Goal: Information Seeking & Learning: Compare options

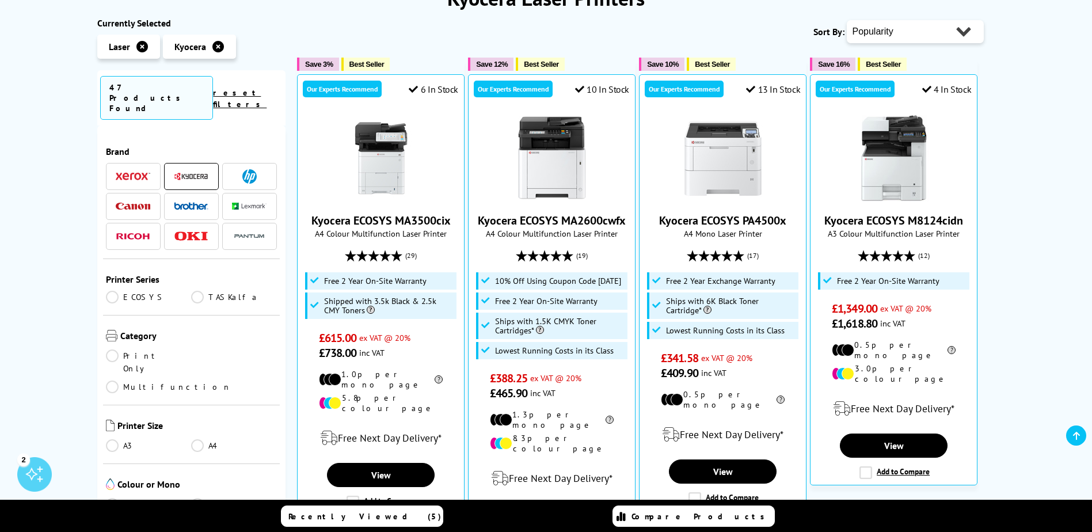
scroll to position [58, 0]
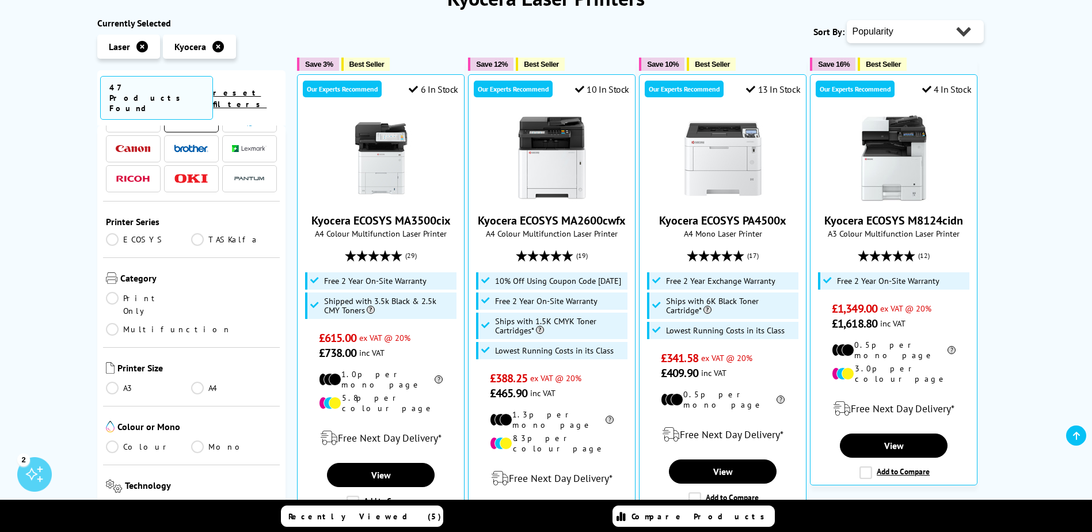
click at [114, 233] on link "ECOSYS" at bounding box center [149, 239] width 86 height 13
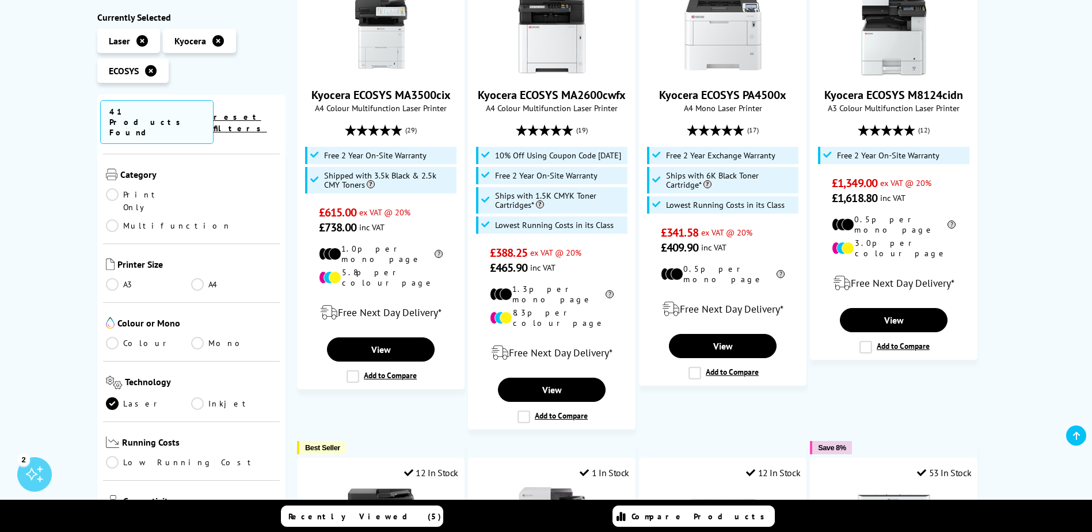
scroll to position [288, 0]
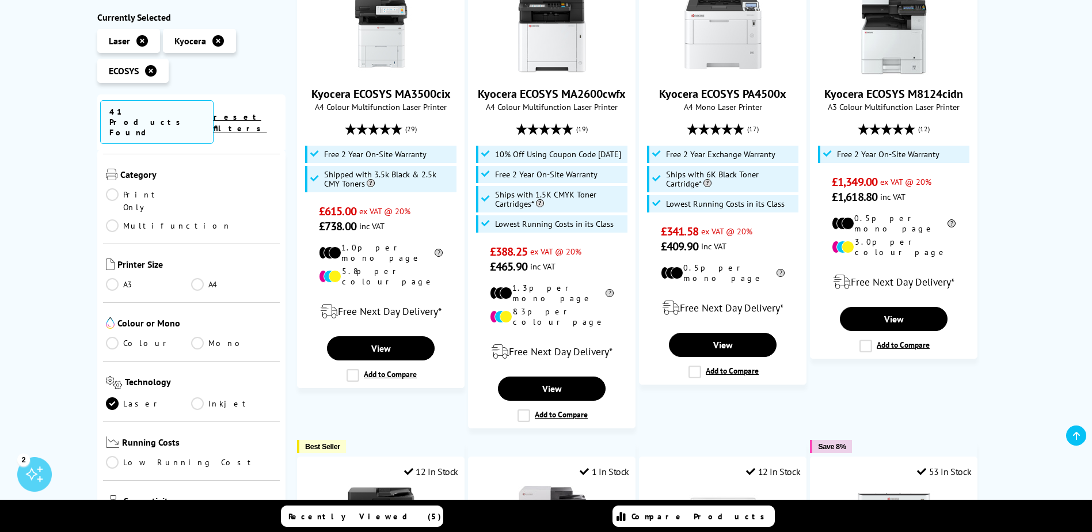
click at [122, 337] on link "Colour" at bounding box center [149, 343] width 86 height 13
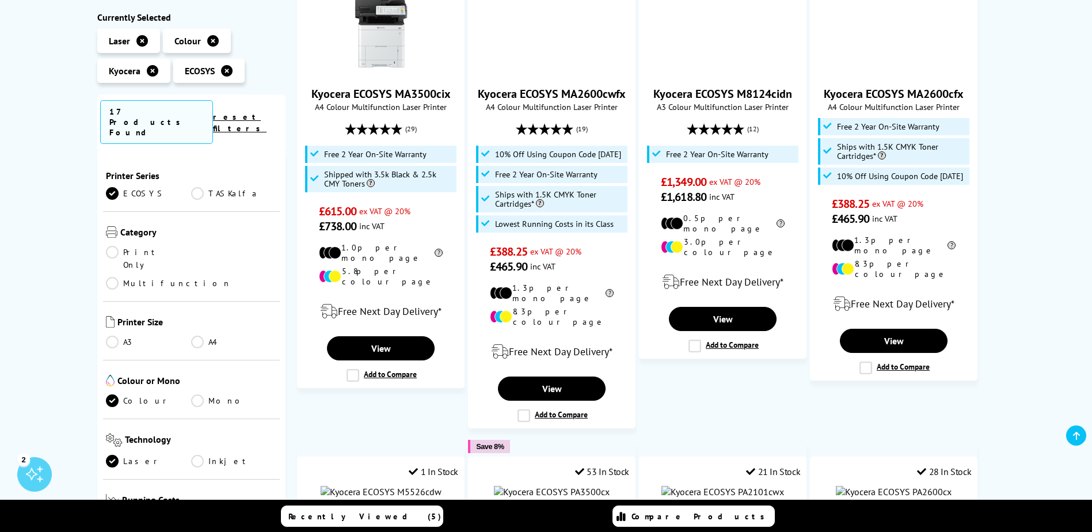
scroll to position [58, 0]
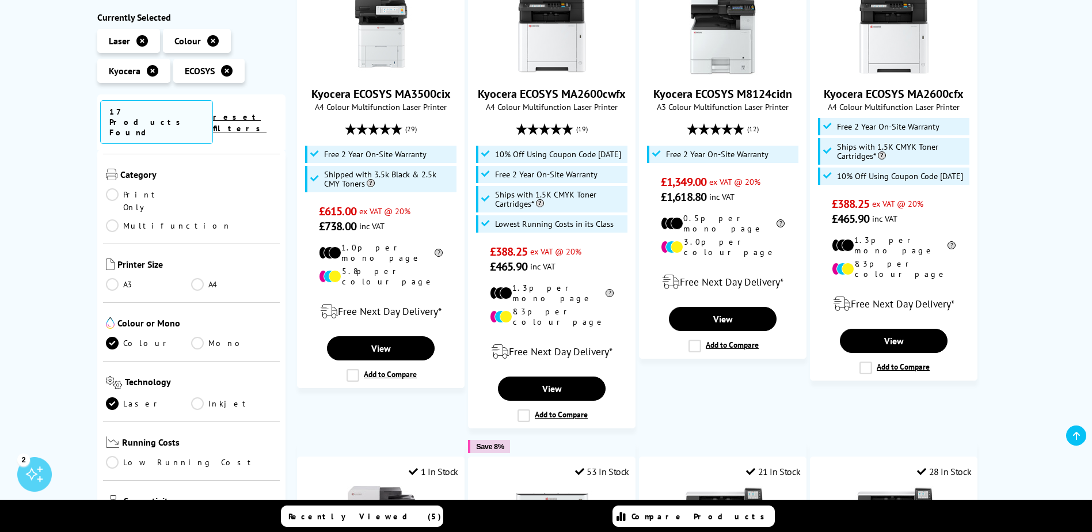
click at [201, 278] on link "A4" at bounding box center [234, 284] width 86 height 13
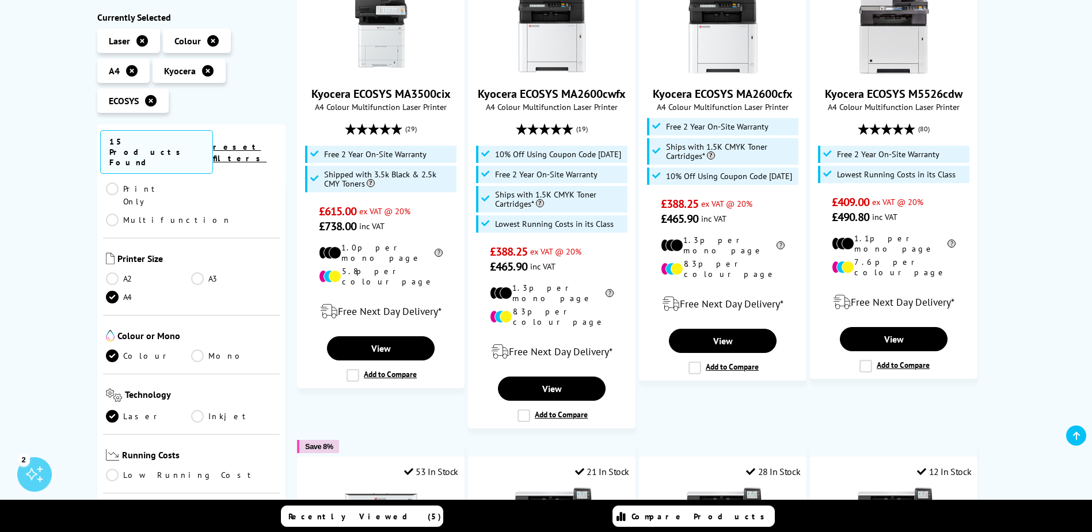
scroll to position [58, 0]
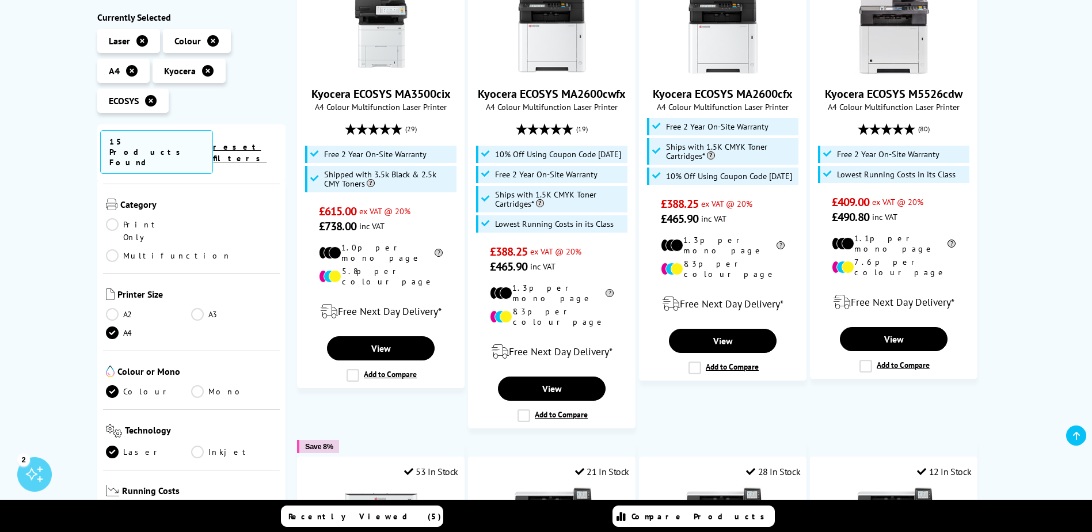
click at [113, 218] on link "Print Only" at bounding box center [149, 230] width 86 height 25
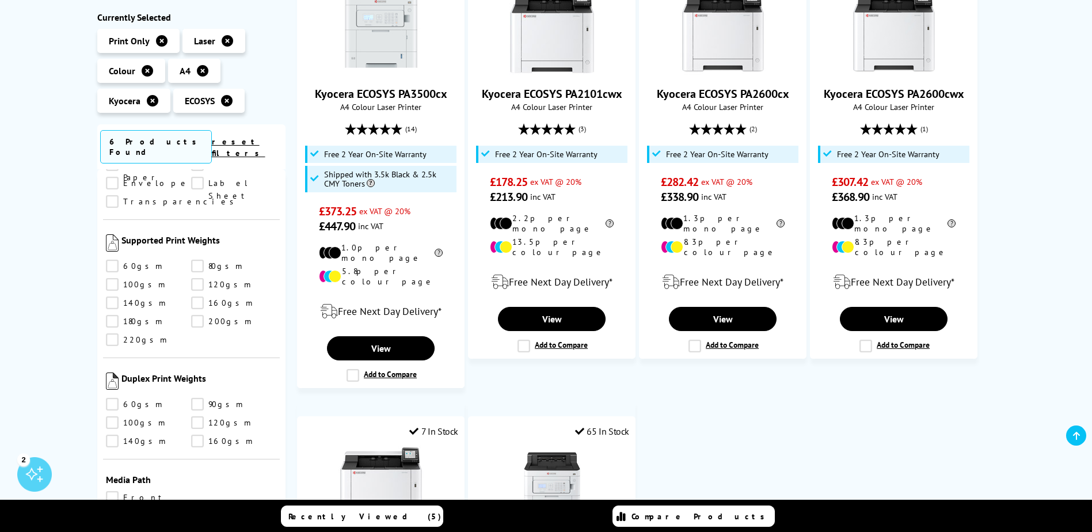
scroll to position [1009, 0]
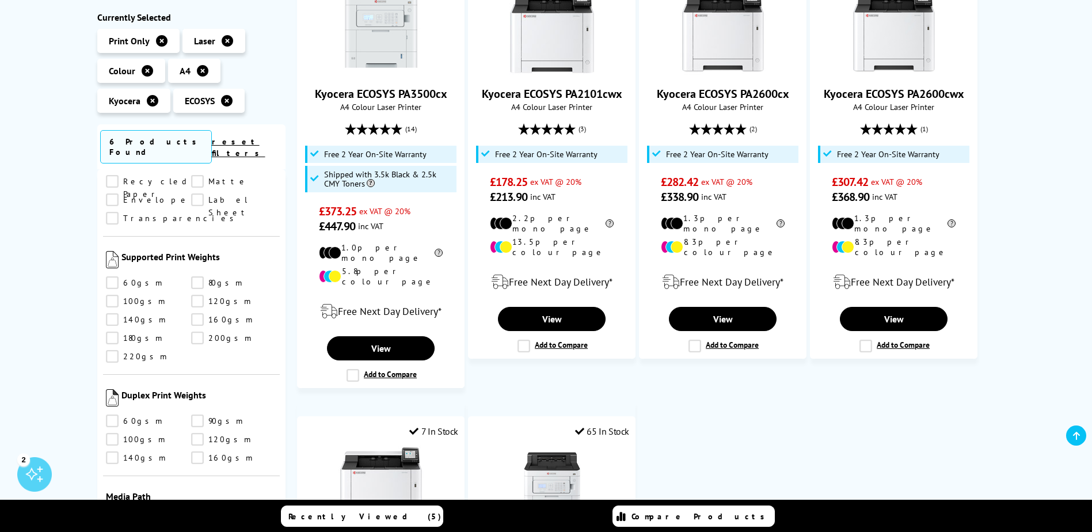
click at [111, 508] on link "Front Feed" at bounding box center [149, 514] width 86 height 13
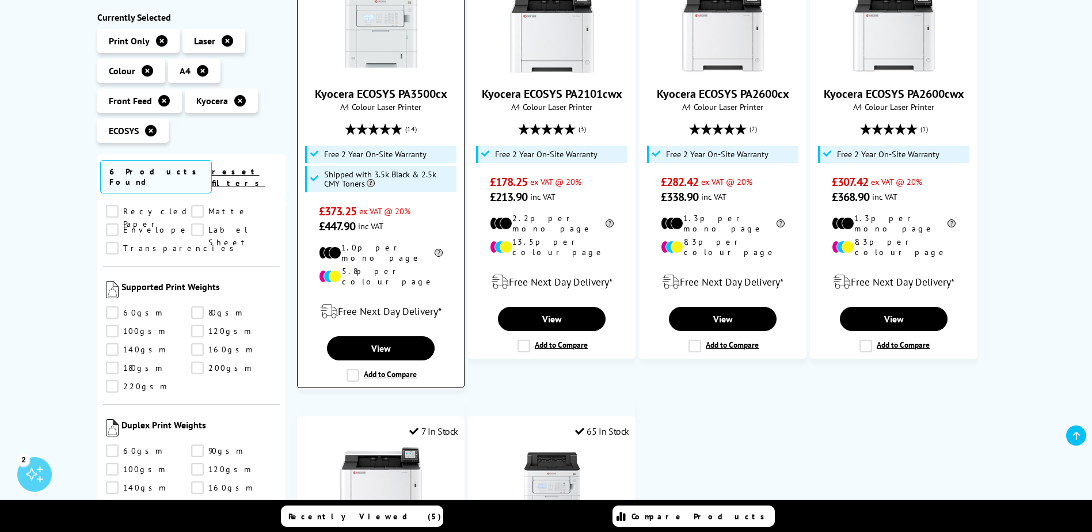
scroll to position [230, 0]
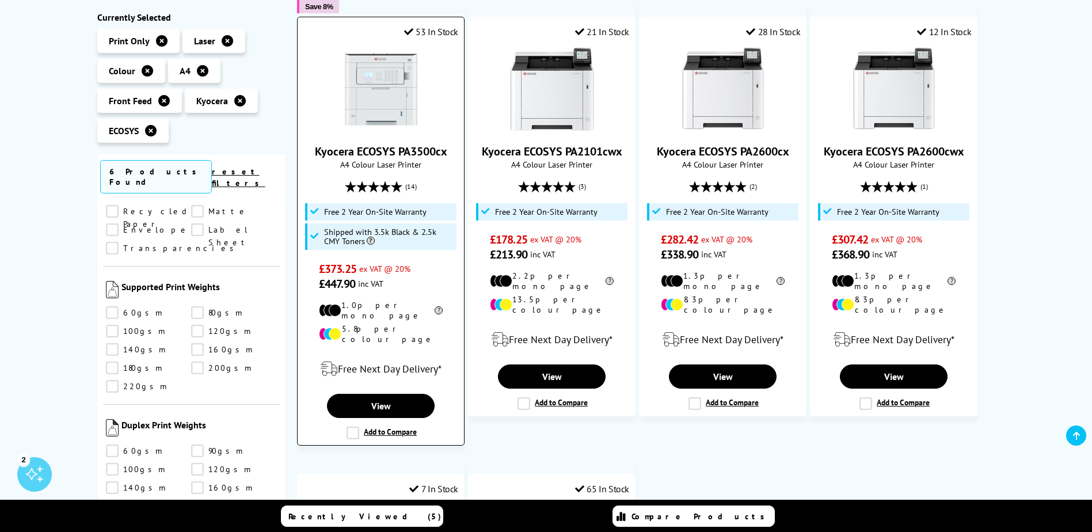
click at [352, 426] on label "Add to Compare" at bounding box center [381, 432] width 70 height 13
click at [0, 0] on input "Add to Compare" at bounding box center [0, 0] width 0 height 0
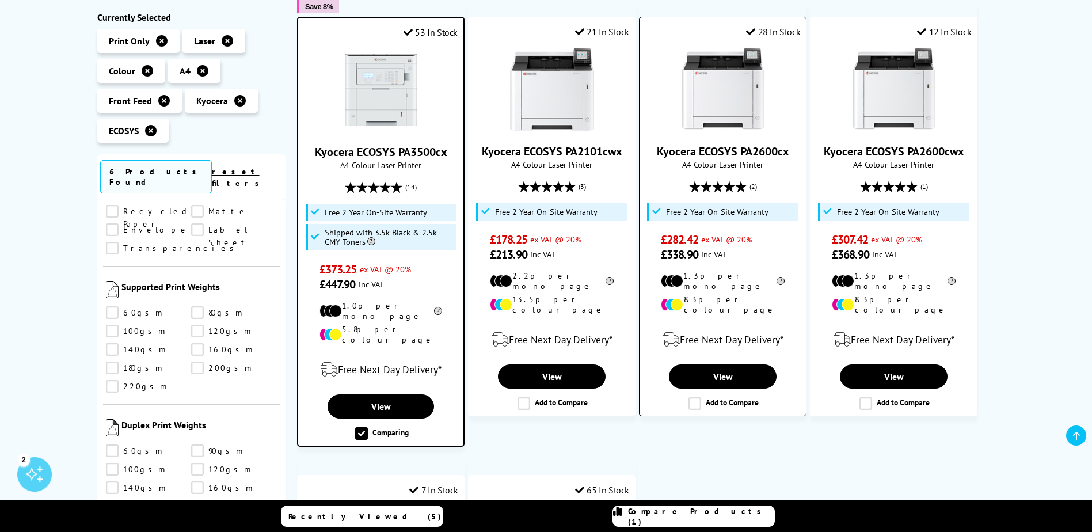
click at [694, 397] on label "Add to Compare" at bounding box center [723, 403] width 70 height 13
click at [0, 0] on input "Add to Compare" at bounding box center [0, 0] width 0 height 0
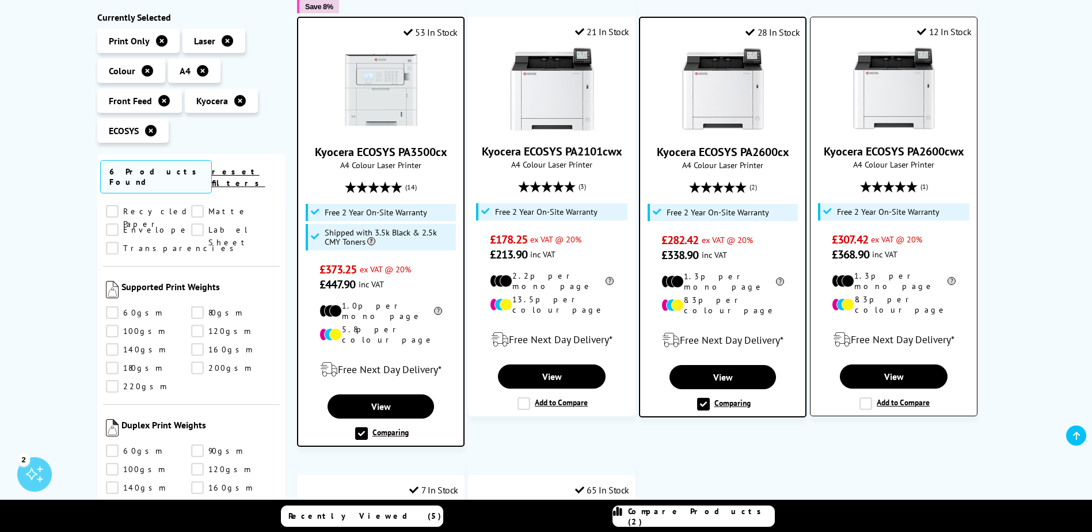
click at [867, 397] on label "Add to Compare" at bounding box center [894, 403] width 70 height 13
click at [0, 0] on input "Add to Compare" at bounding box center [0, 0] width 0 height 0
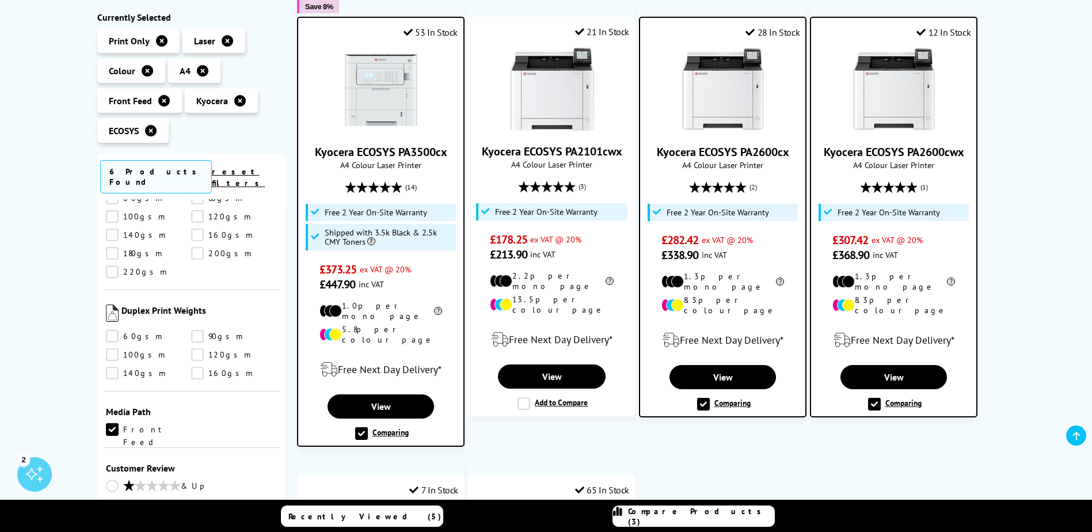
click at [695, 515] on span "Compare Products (3)" at bounding box center [701, 516] width 146 height 21
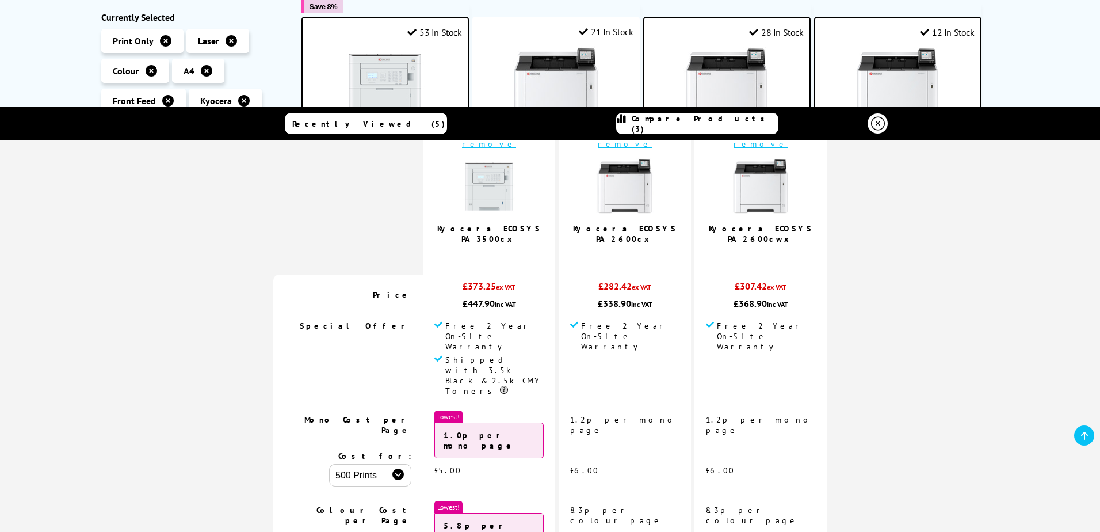
scroll to position [0, 0]
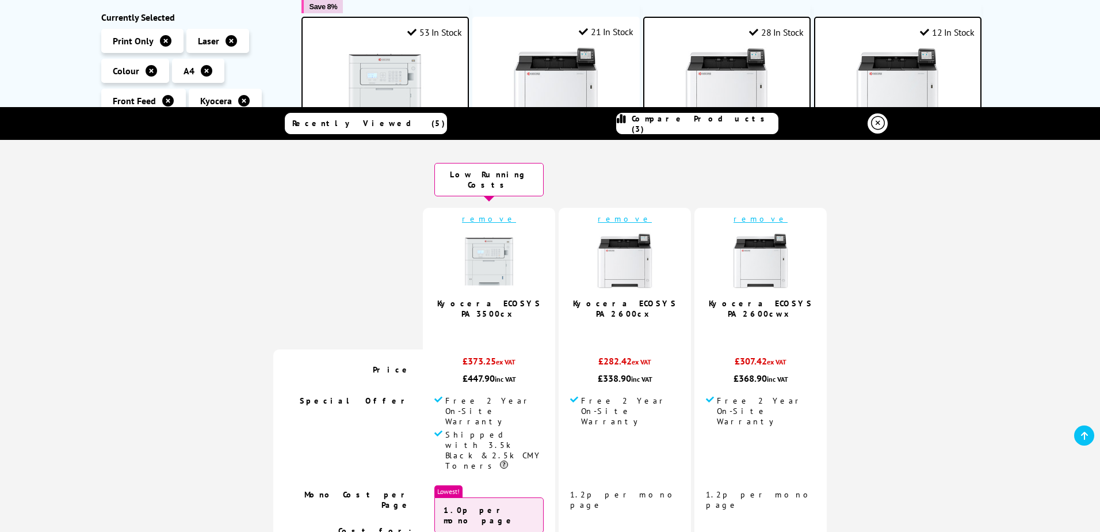
click at [620, 214] on link "remove" at bounding box center [625, 219] width 54 height 10
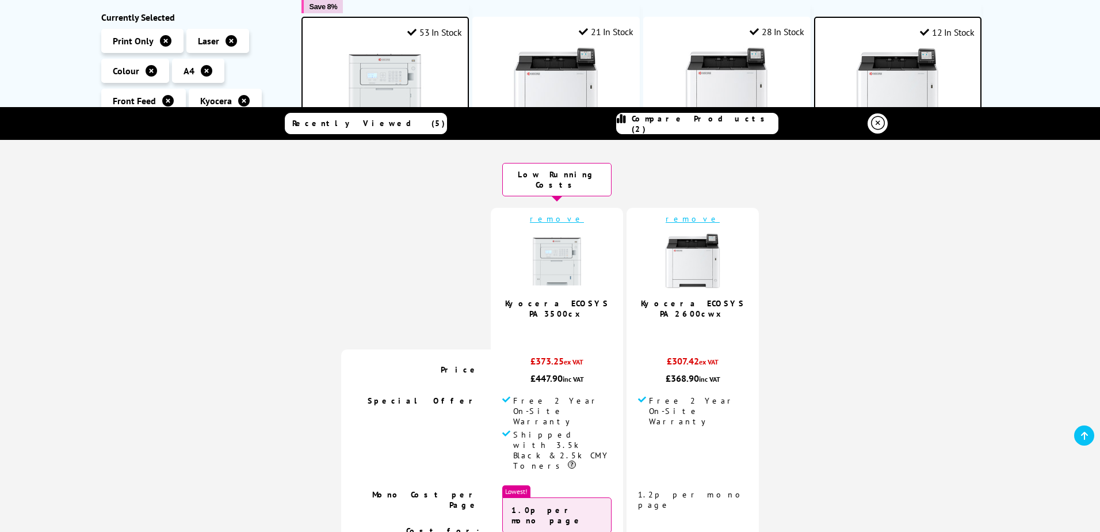
click at [568, 298] on link "Kyocera ECOSYS PA3500cx" at bounding box center [557, 308] width 104 height 21
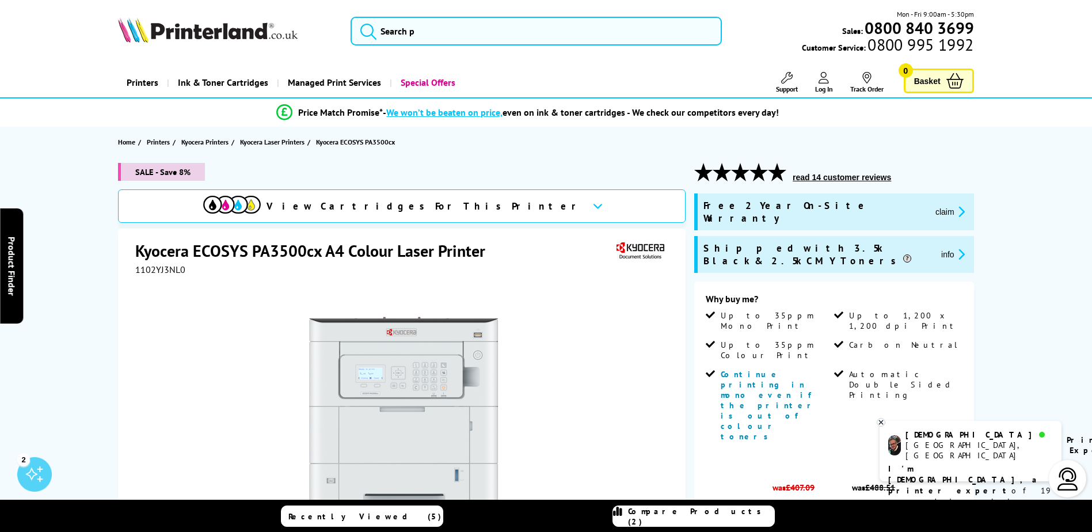
click at [962, 463] on b "I'm [DEMOGRAPHIC_DATA], a printer expert" at bounding box center [964, 479] width 152 height 32
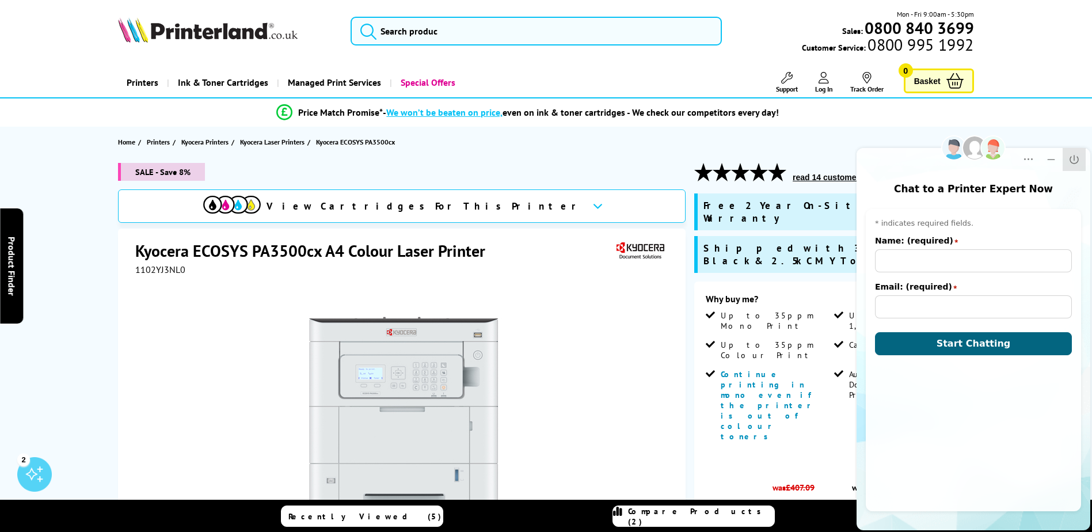
click at [1076, 159] on icon "Close" at bounding box center [1074, 160] width 12 height 12
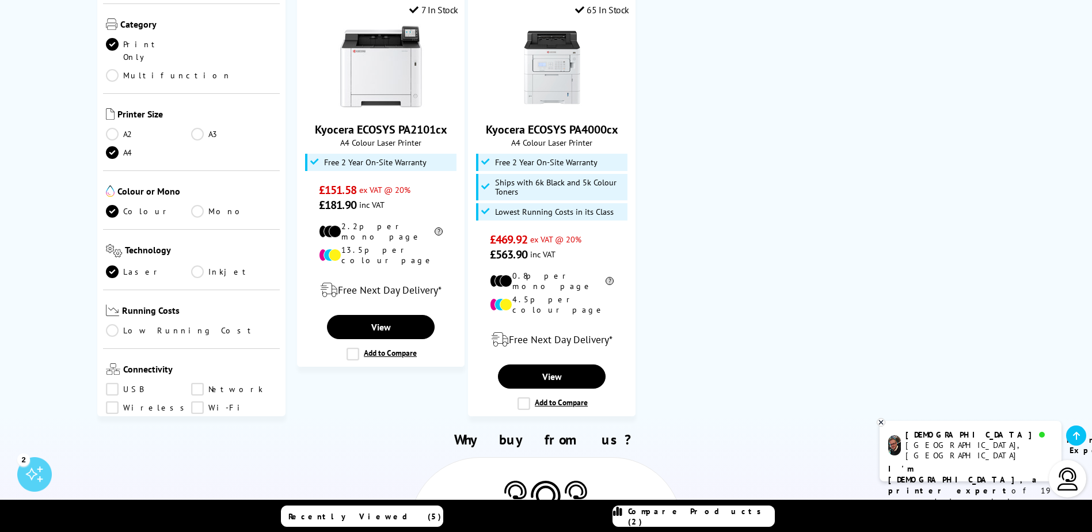
scroll to position [748, 0]
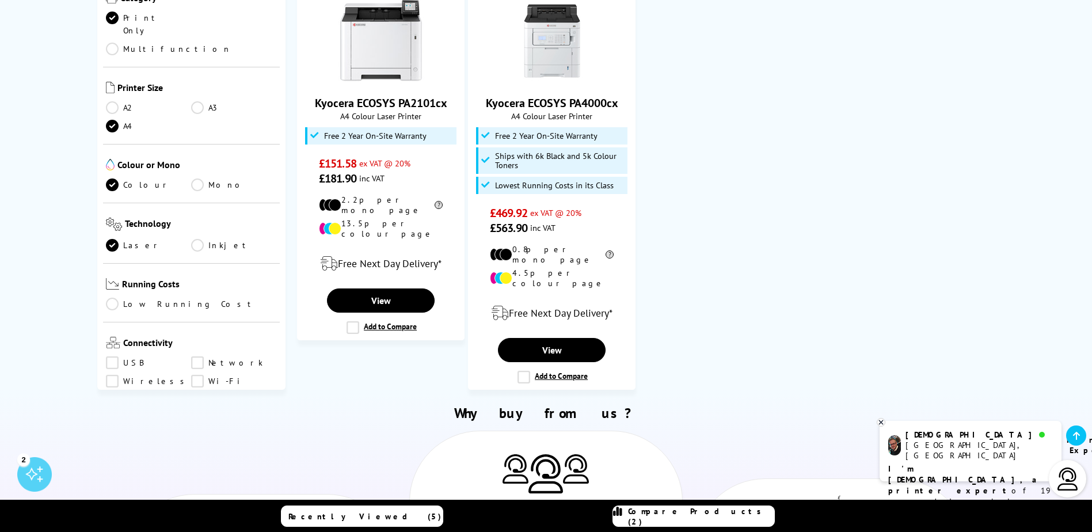
click at [120, 375] on link "Wireless" at bounding box center [149, 381] width 86 height 13
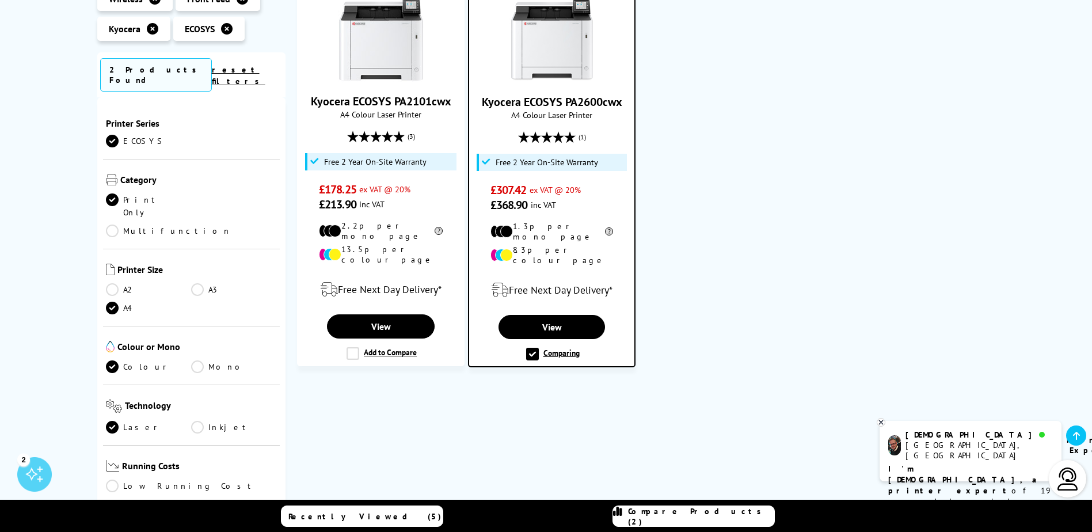
scroll to position [173, 0]
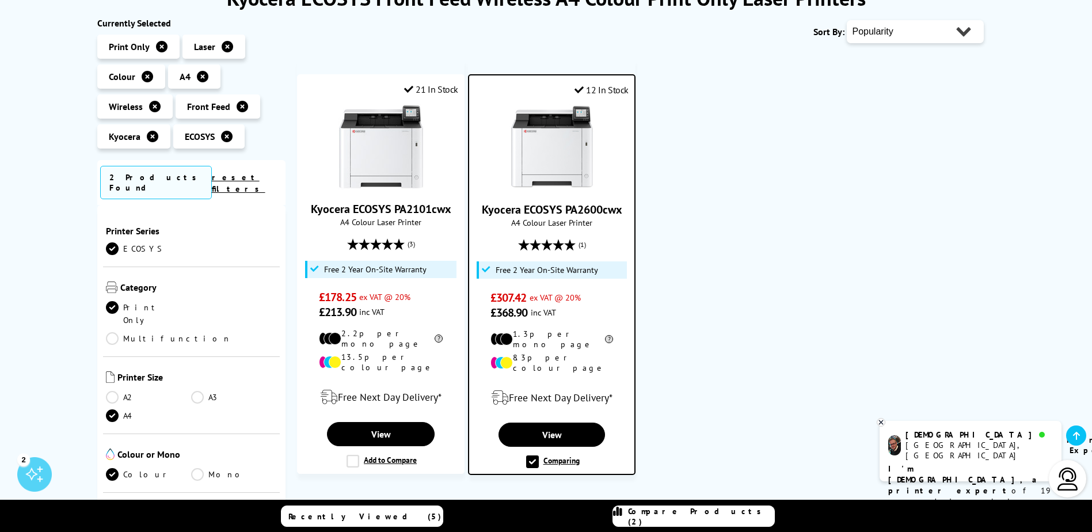
click at [152, 106] on icon at bounding box center [155, 107] width 12 height 12
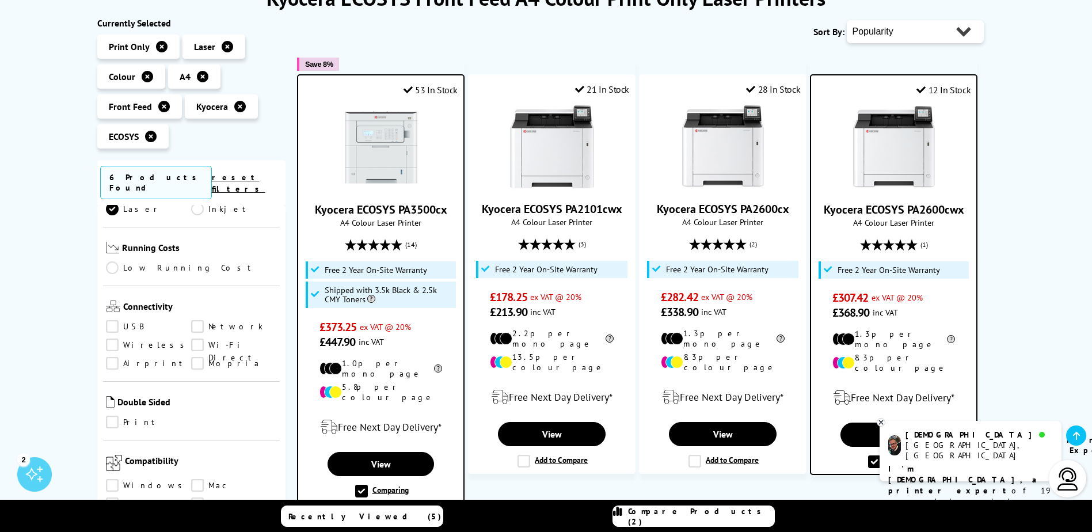
scroll to position [345, 0]
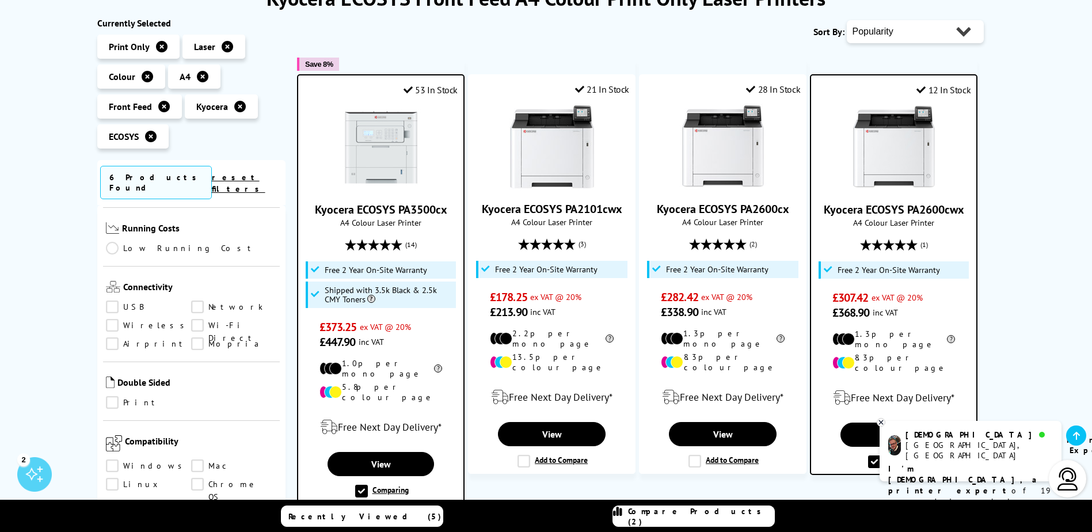
click at [222, 300] on link "Network" at bounding box center [234, 306] width 86 height 13
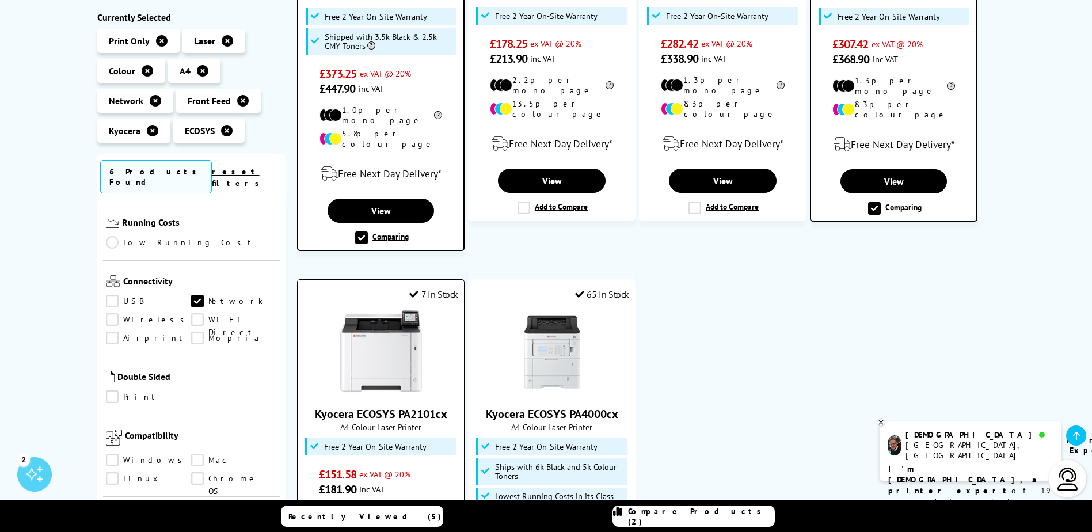
scroll to position [403, 0]
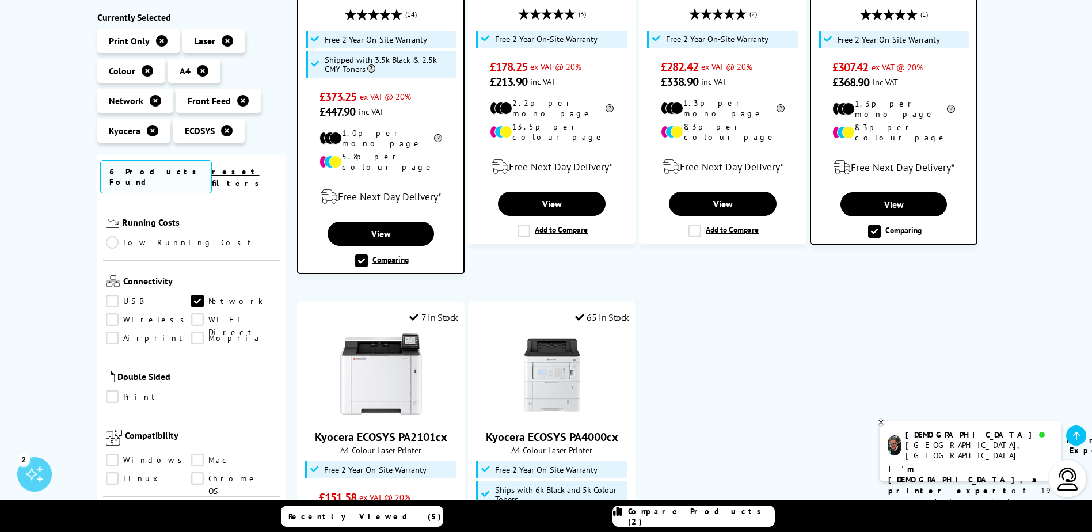
click at [204, 314] on link "Wi-Fi Direct" at bounding box center [234, 320] width 86 height 13
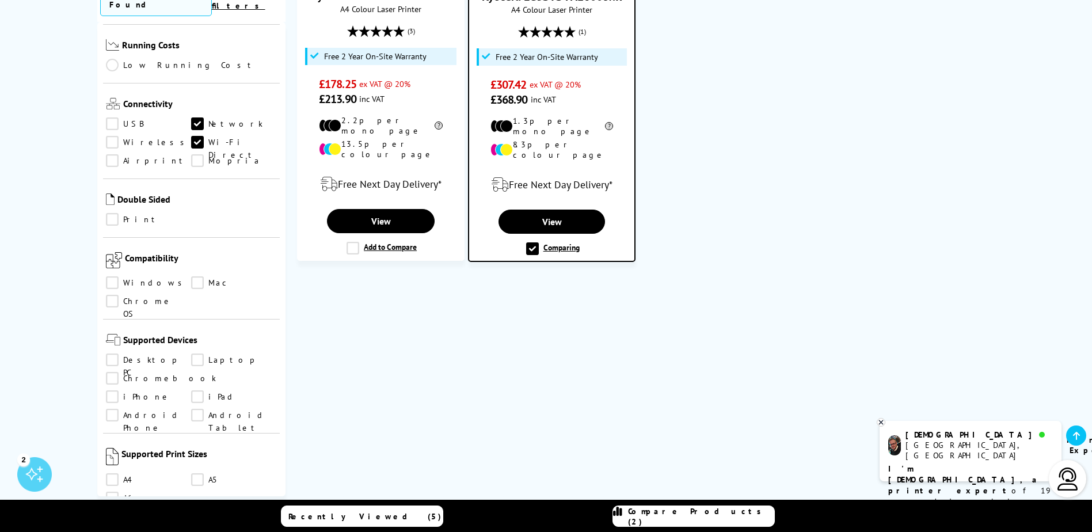
scroll to position [403, 0]
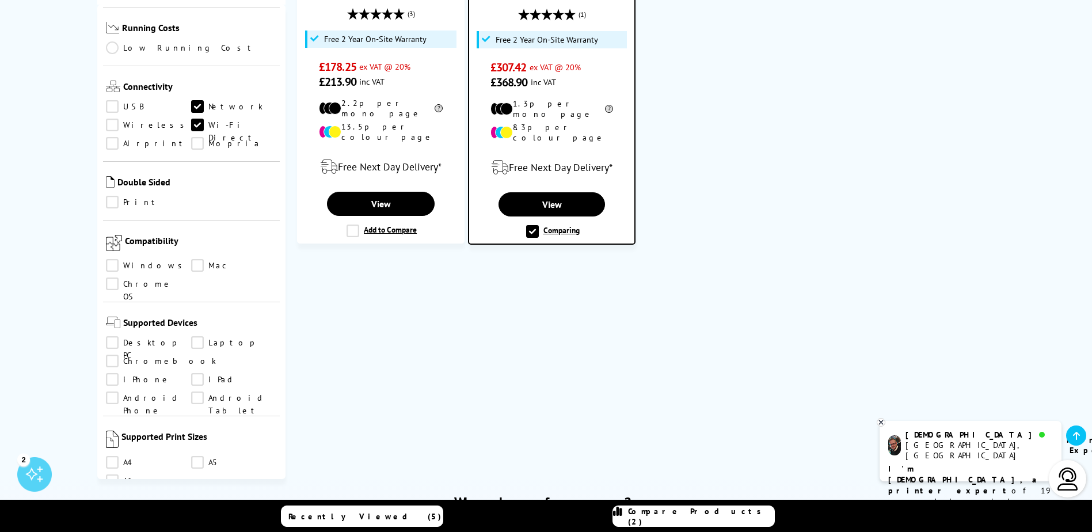
click at [199, 119] on link "Wi-Fi Direct" at bounding box center [234, 125] width 86 height 13
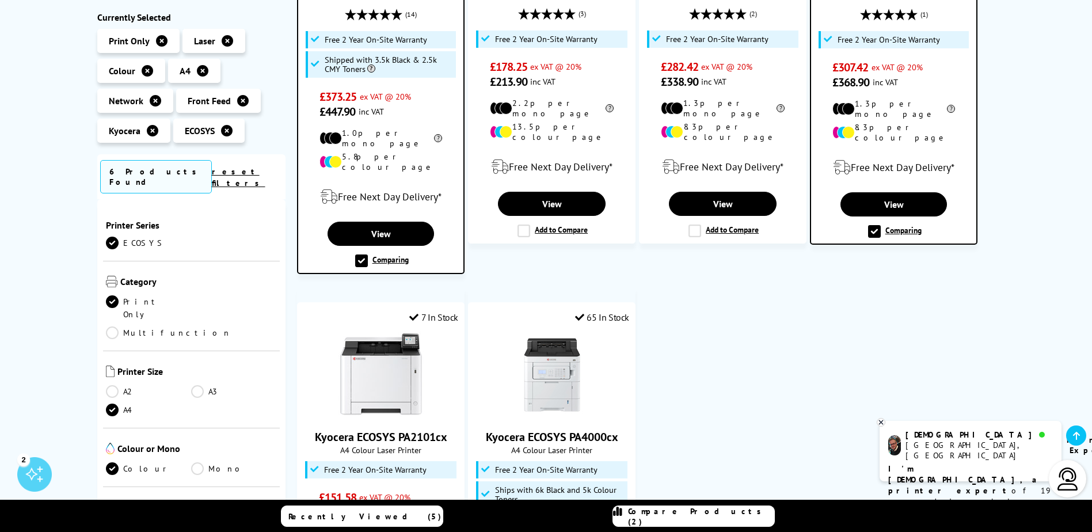
scroll to position [345, 0]
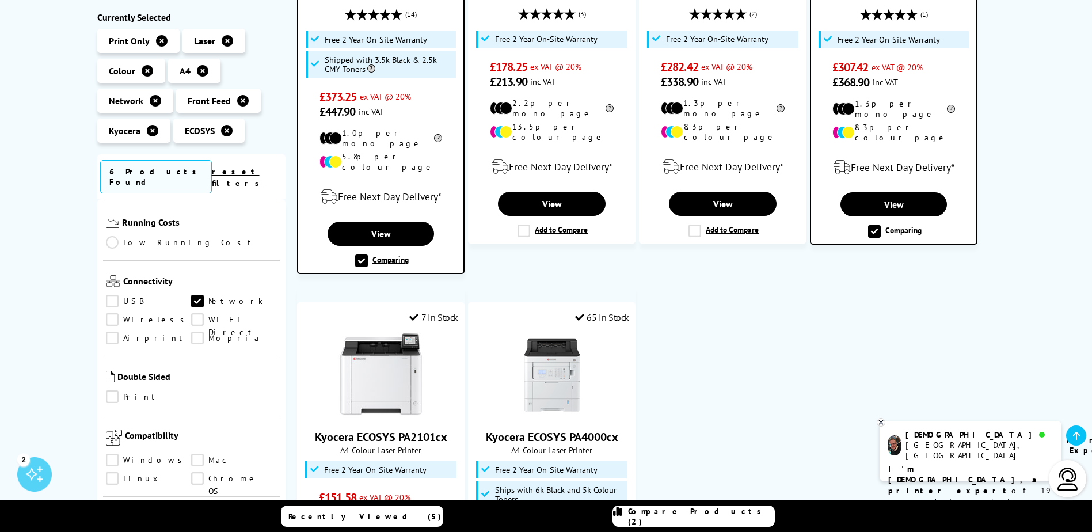
click at [114, 295] on link "USB" at bounding box center [149, 301] width 86 height 13
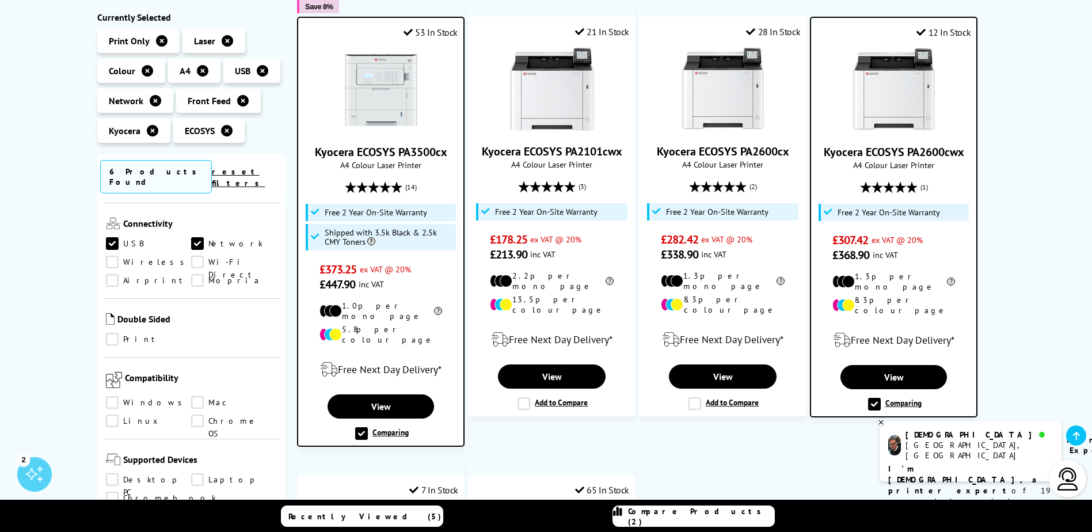
scroll to position [115, 0]
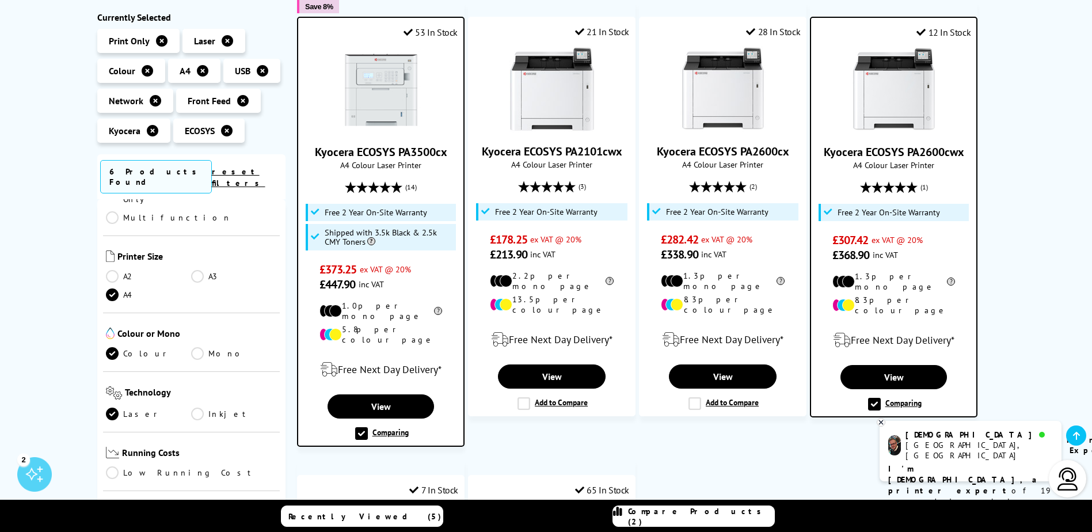
click at [164, 40] on icon at bounding box center [162, 41] width 12 height 12
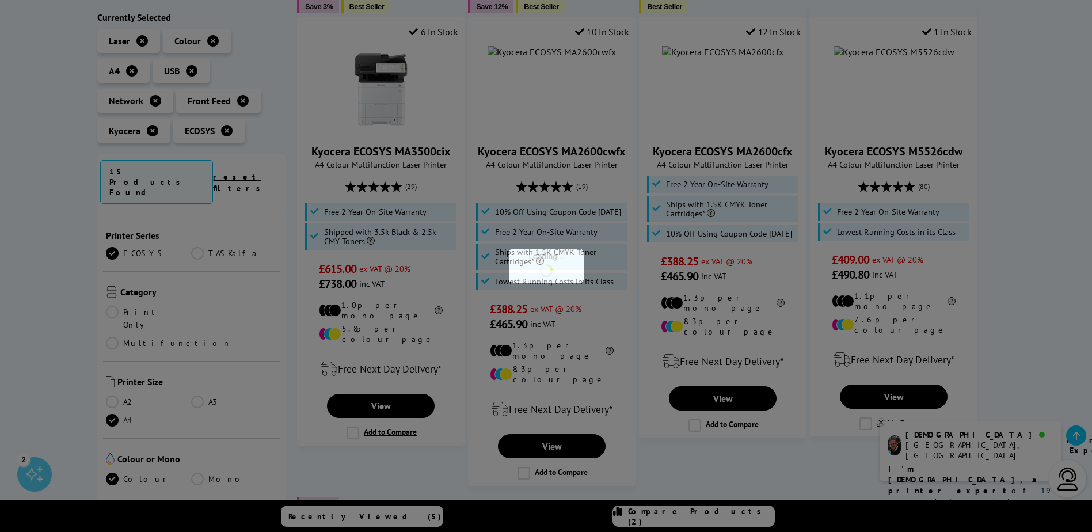
scroll to position [115, 0]
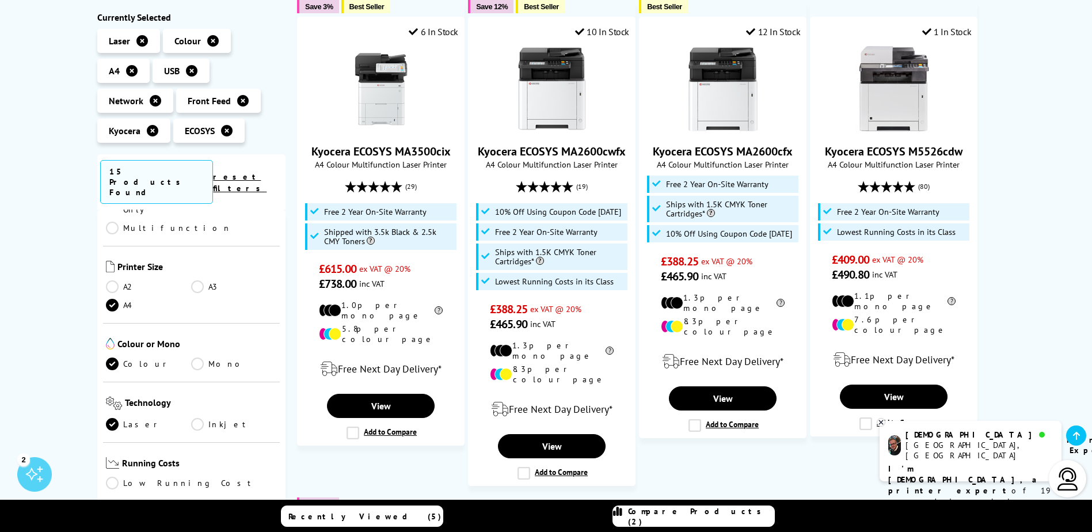
click at [136, 70] on icon at bounding box center [132, 71] width 12 height 12
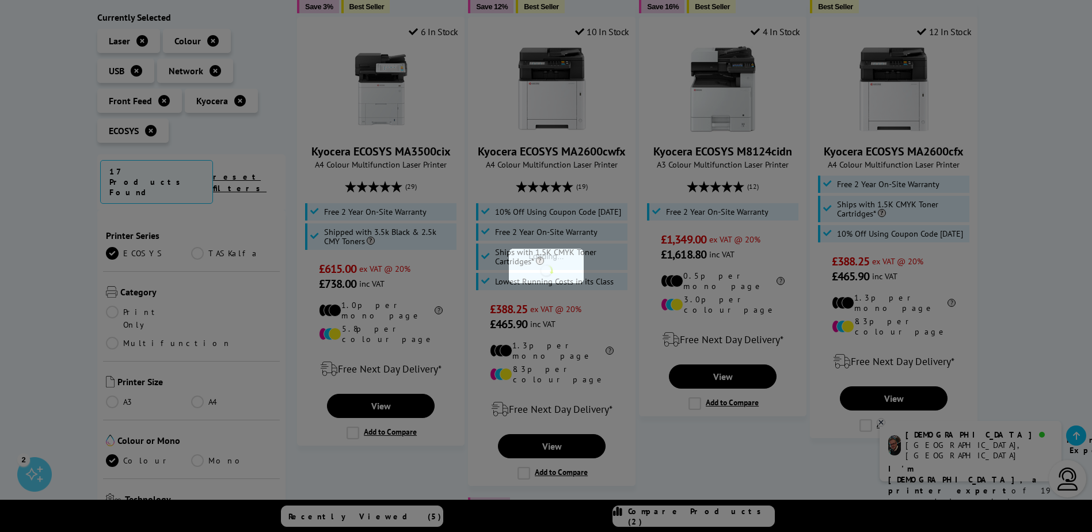
scroll to position [115, 0]
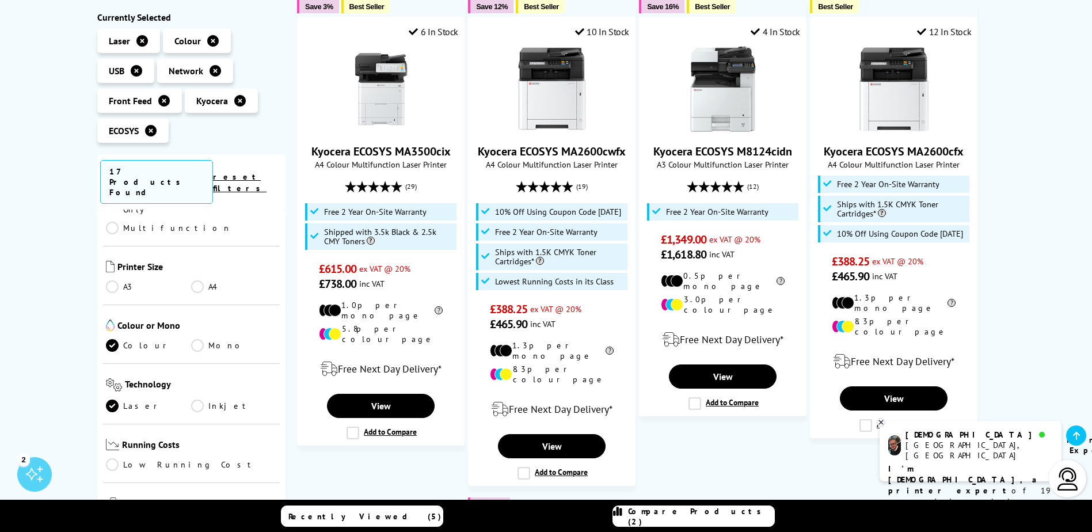
click at [151, 129] on icon at bounding box center [151, 131] width 12 height 12
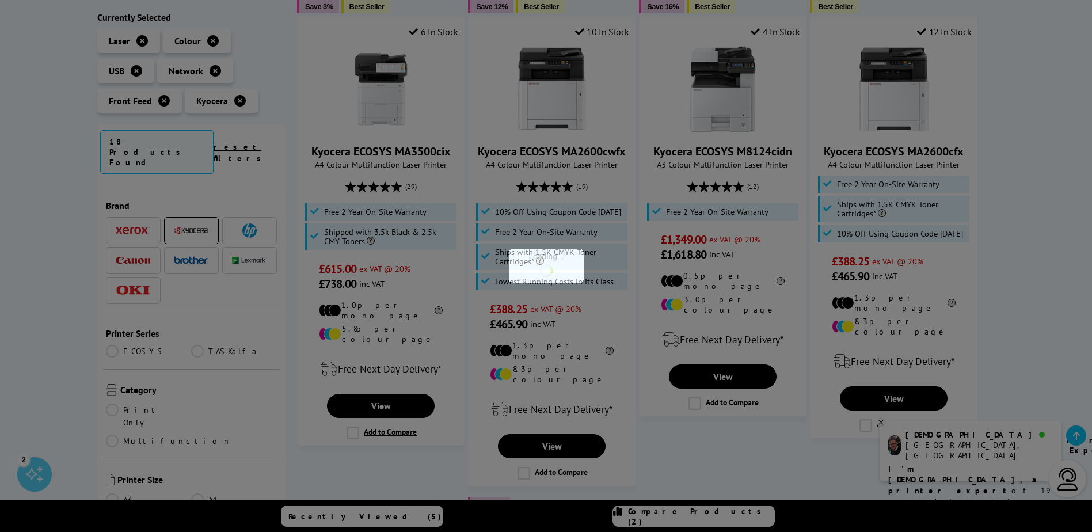
scroll to position [115, 0]
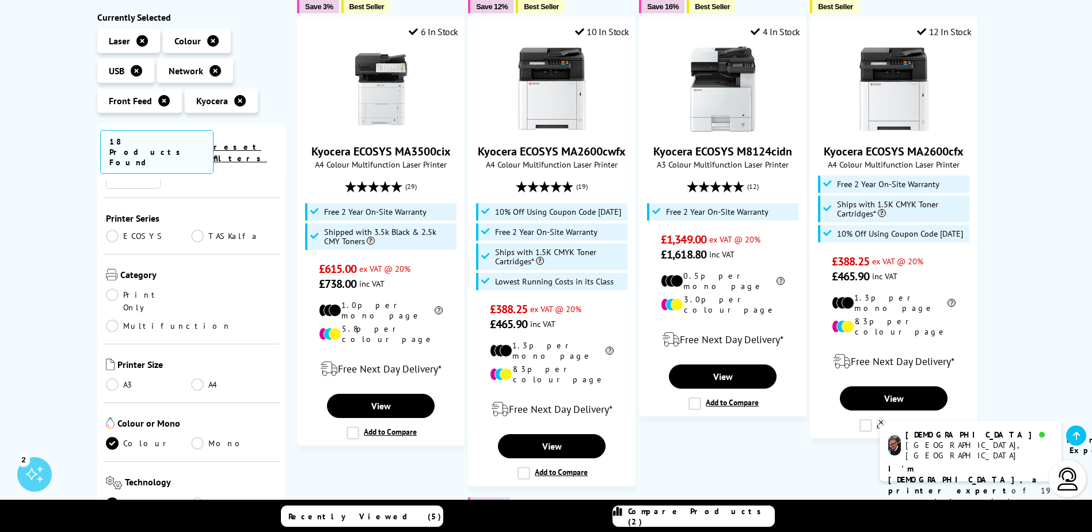
click at [237, 102] on icon at bounding box center [240, 101] width 12 height 12
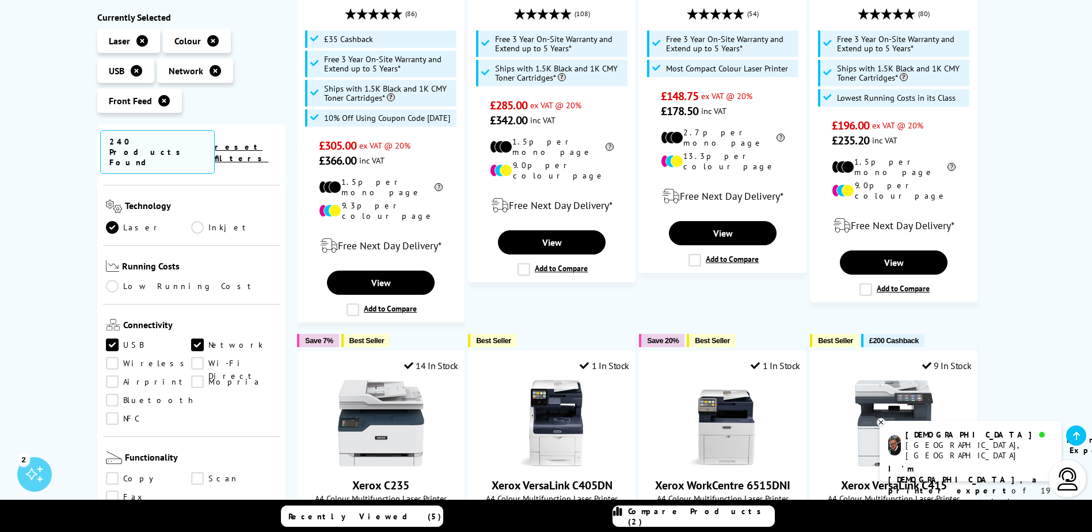
scroll to position [345, 0]
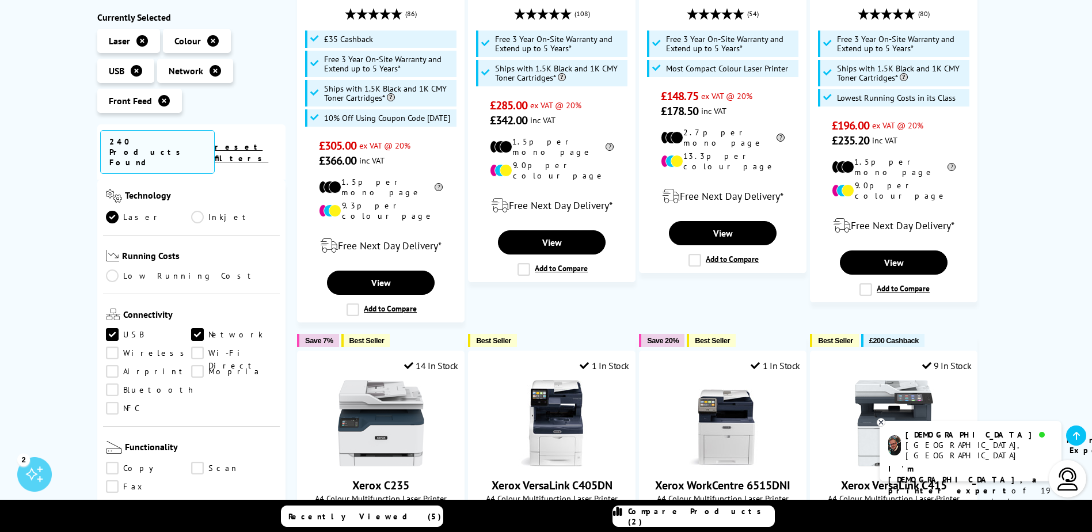
click at [115, 347] on link "Wireless" at bounding box center [149, 353] width 86 height 13
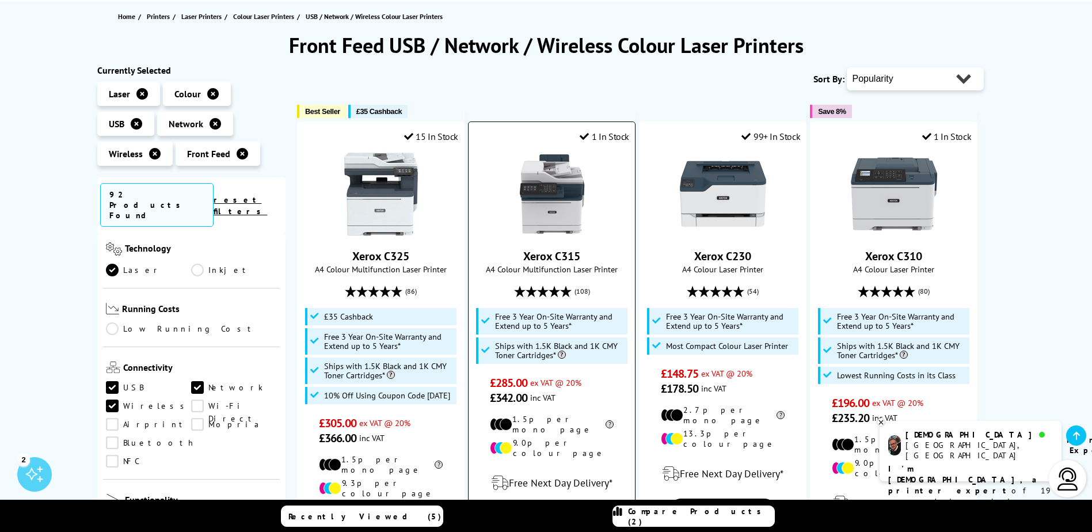
scroll to position [115, 0]
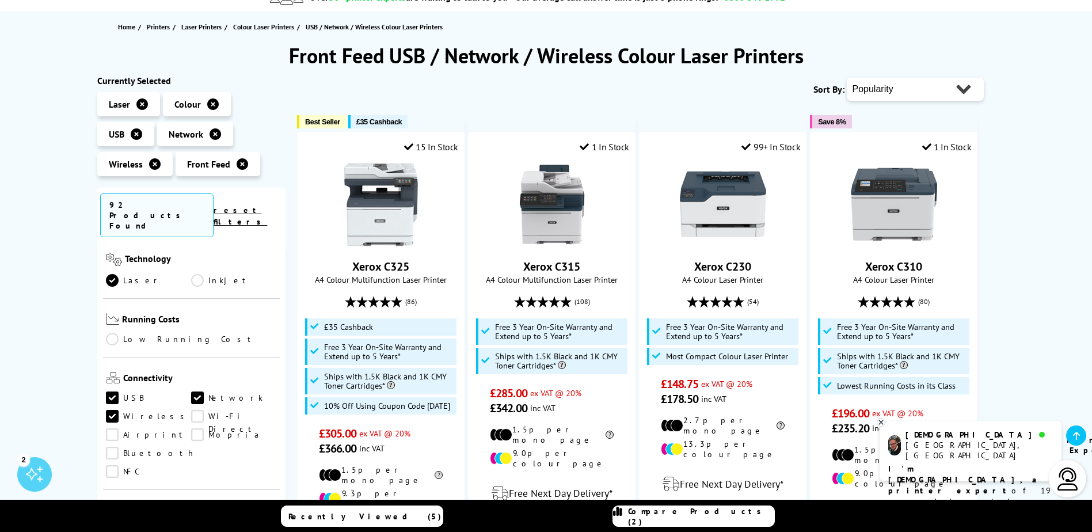
click at [894, 90] on select "Popularity Rating Price - Low to High Price - High to Low Running Costs - Low t…" at bounding box center [915, 89] width 137 height 23
select select "Price Descending"
click at [847, 78] on select "Popularity Rating Price - Low to High Price - High to Low Running Costs - Low t…" at bounding box center [915, 89] width 137 height 23
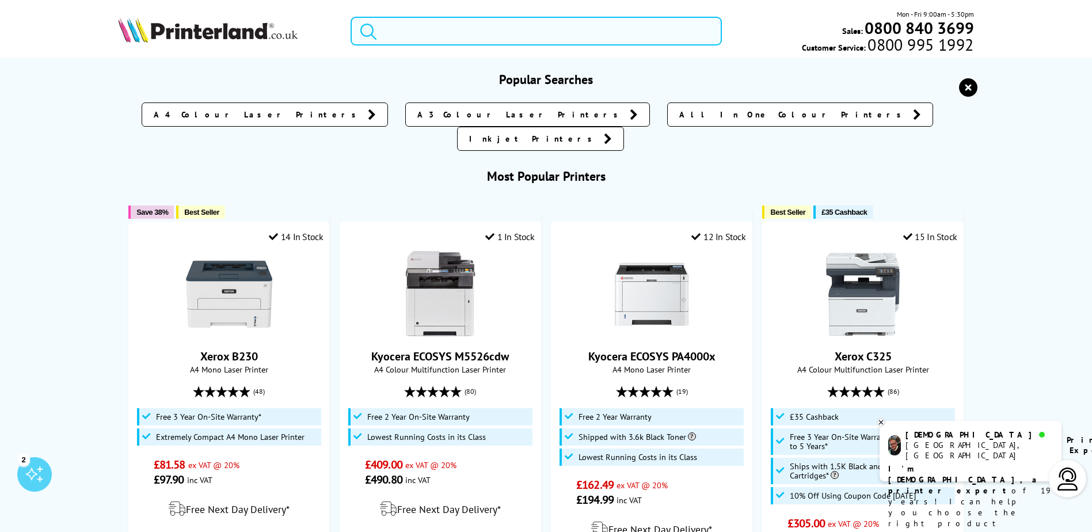
paste input "Brother MFC-L8905CDW"
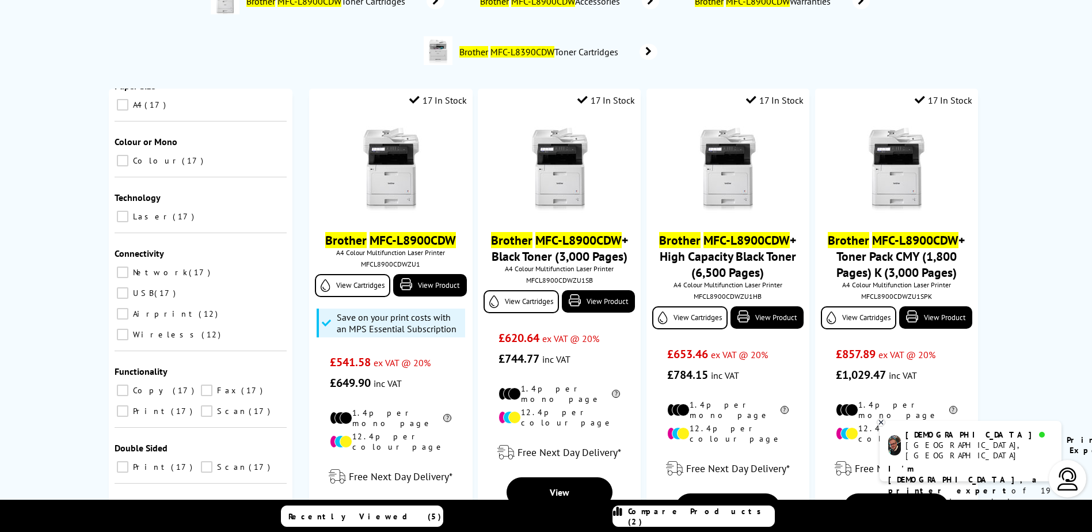
scroll to position [115, 0]
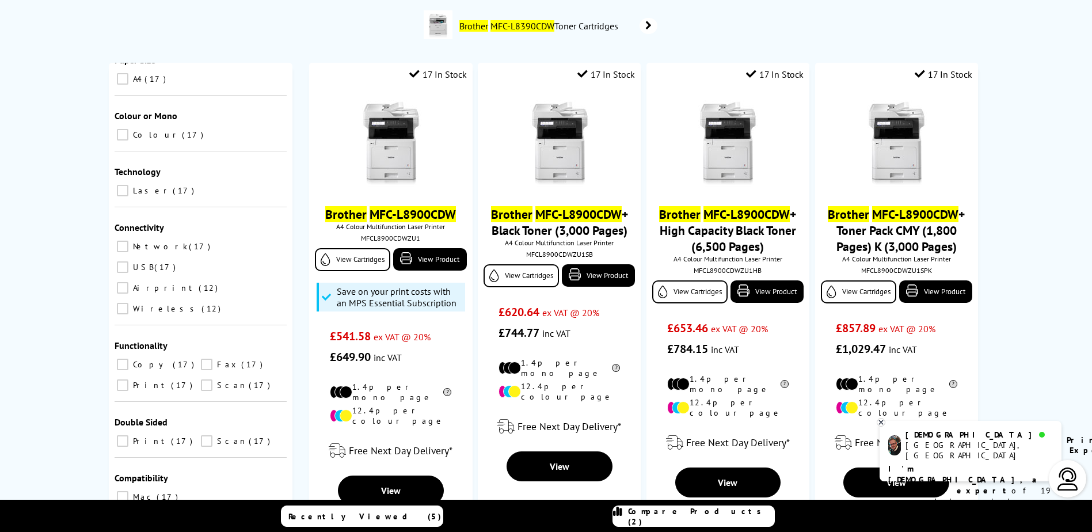
type input "Brother MFC-L8905CDW"
click at [124, 379] on input "Print 17" at bounding box center [123, 385] width 12 height 12
checkbox input "true"
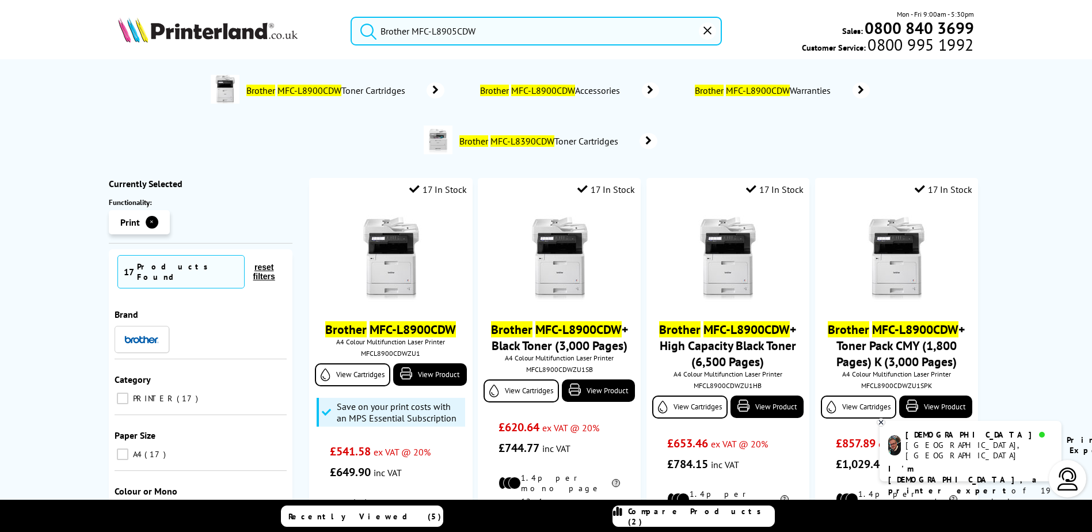
click at [245, 26] on img at bounding box center [208, 29] width 180 height 25
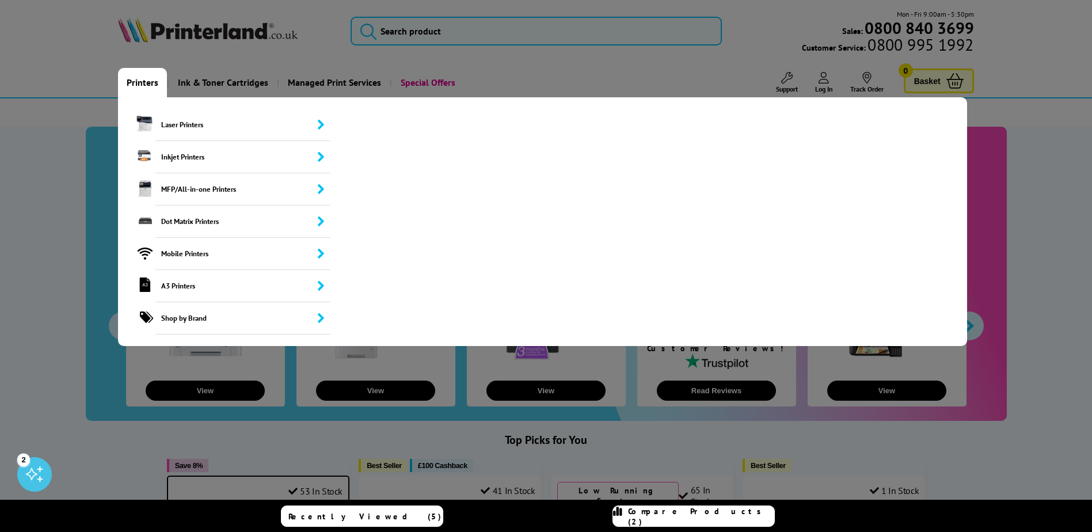
click at [145, 80] on link "Printers" at bounding box center [142, 82] width 49 height 29
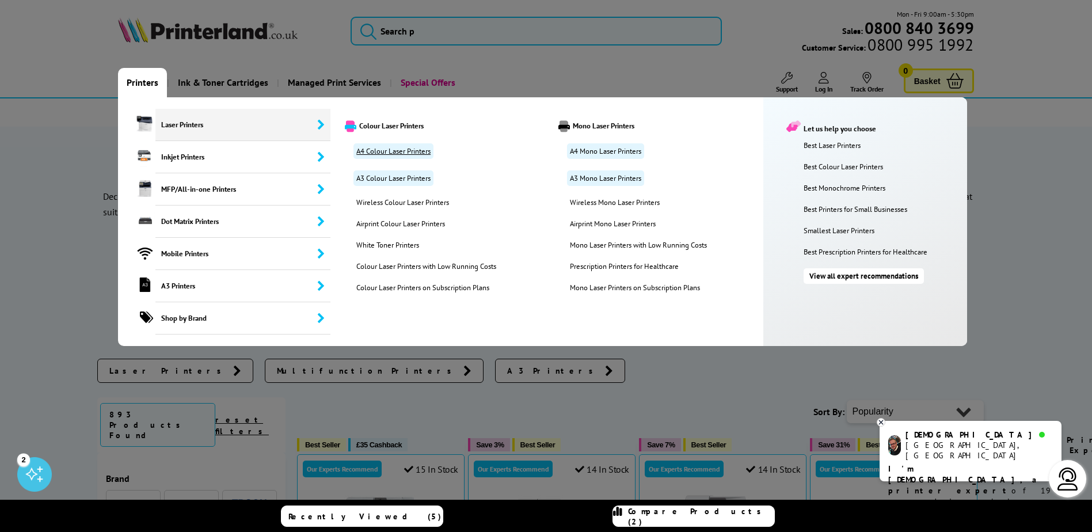
click at [418, 151] on link "A4 Colour Laser Printers" at bounding box center [393, 151] width 80 height 16
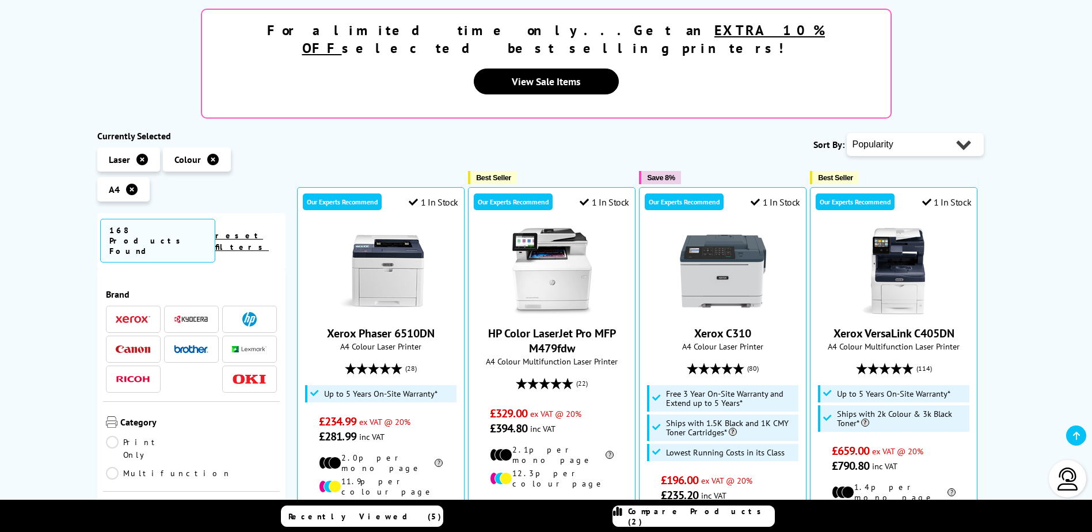
scroll to position [288, 0]
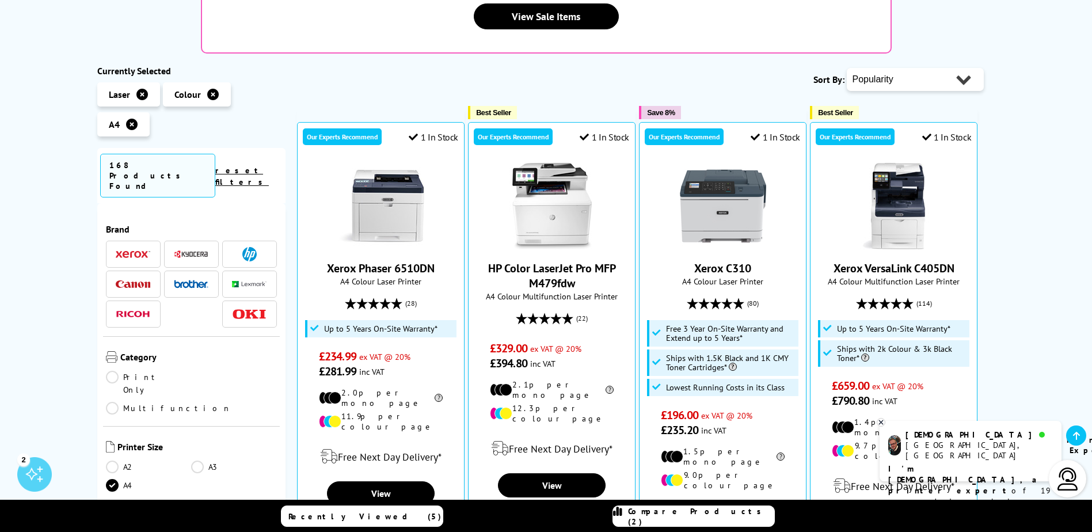
click at [200, 280] on img at bounding box center [191, 284] width 35 height 8
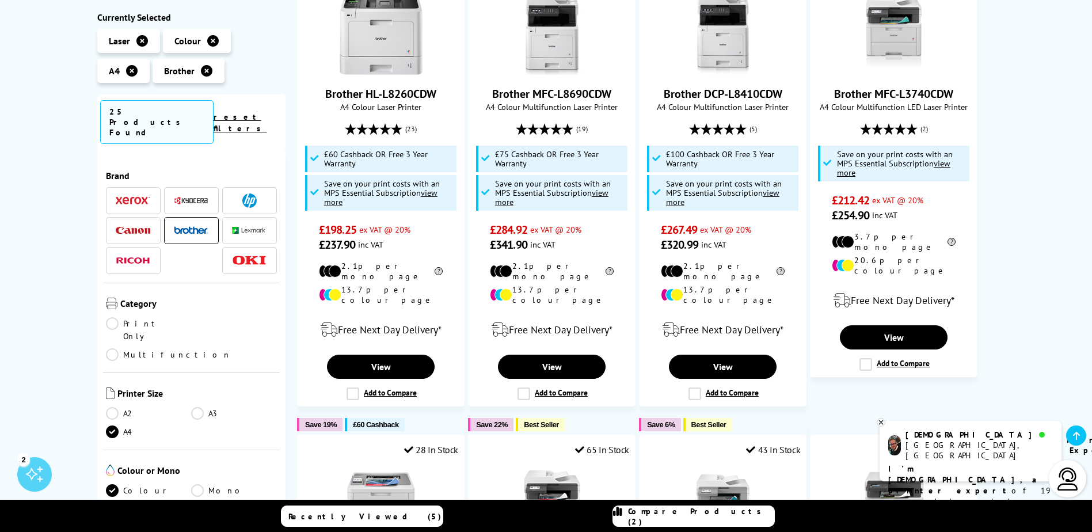
click at [196, 193] on span at bounding box center [191, 200] width 35 height 14
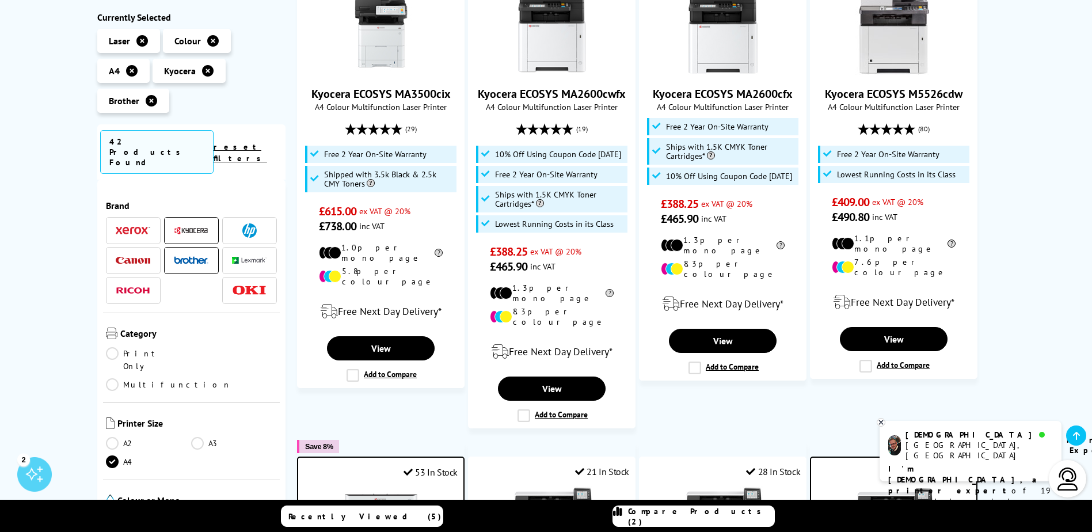
scroll to position [115, 0]
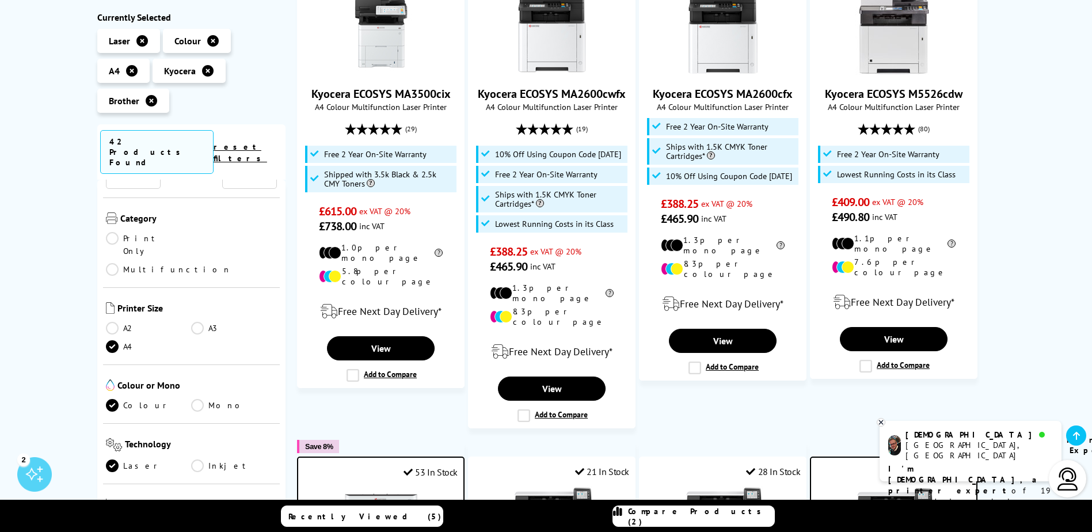
click at [112, 232] on link "Print Only" at bounding box center [149, 244] width 86 height 25
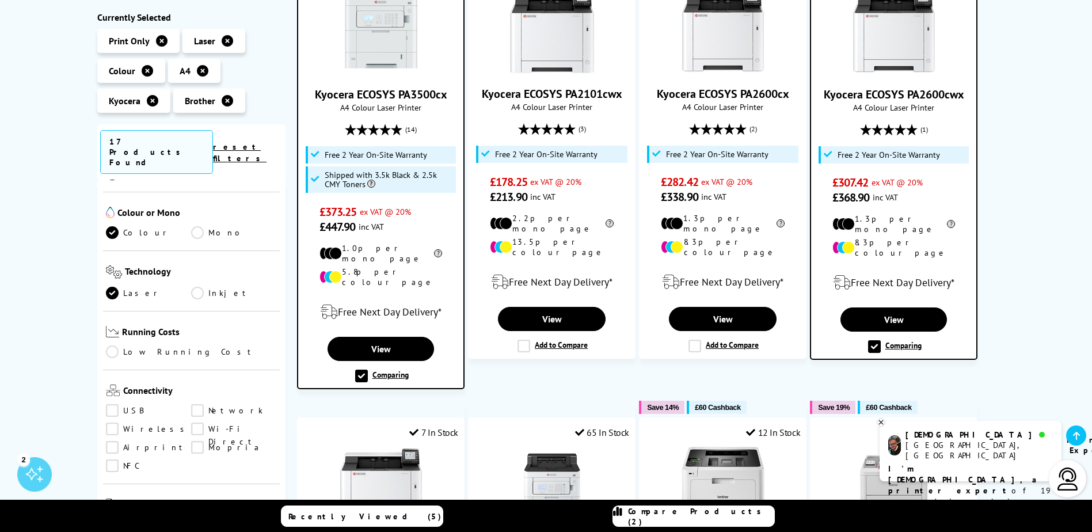
scroll to position [345, 0]
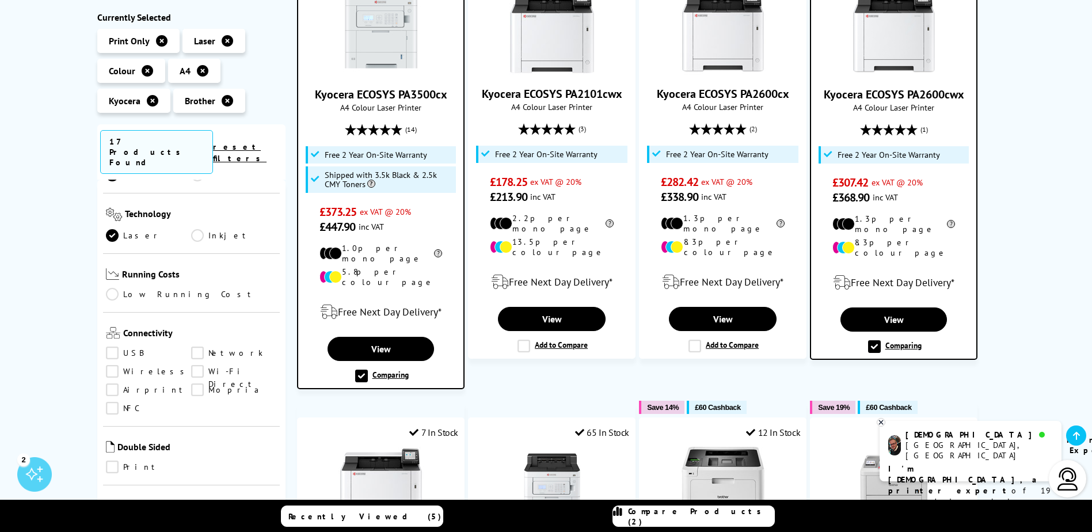
click at [156, 288] on link "Low Running Cost" at bounding box center [192, 294] width 172 height 13
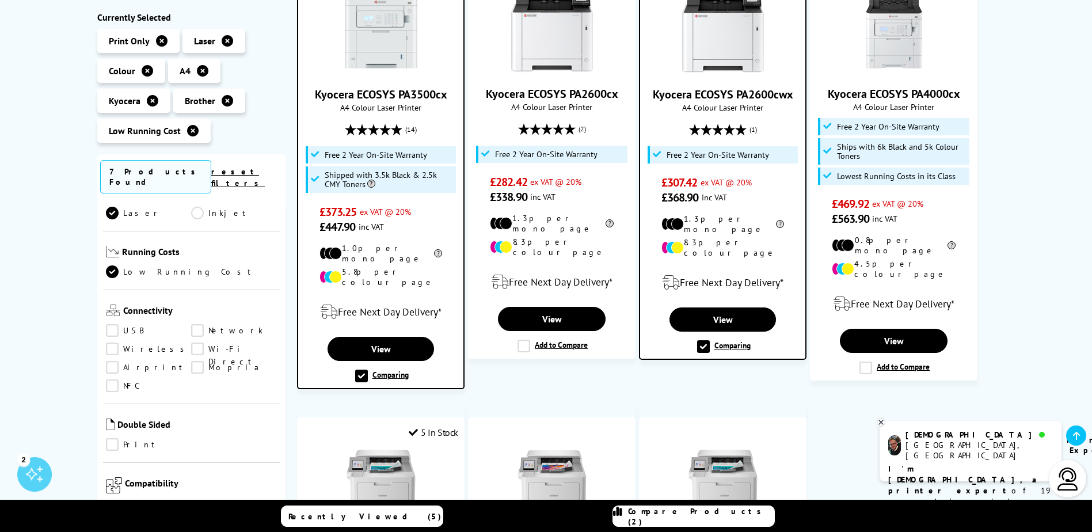
scroll to position [460, 0]
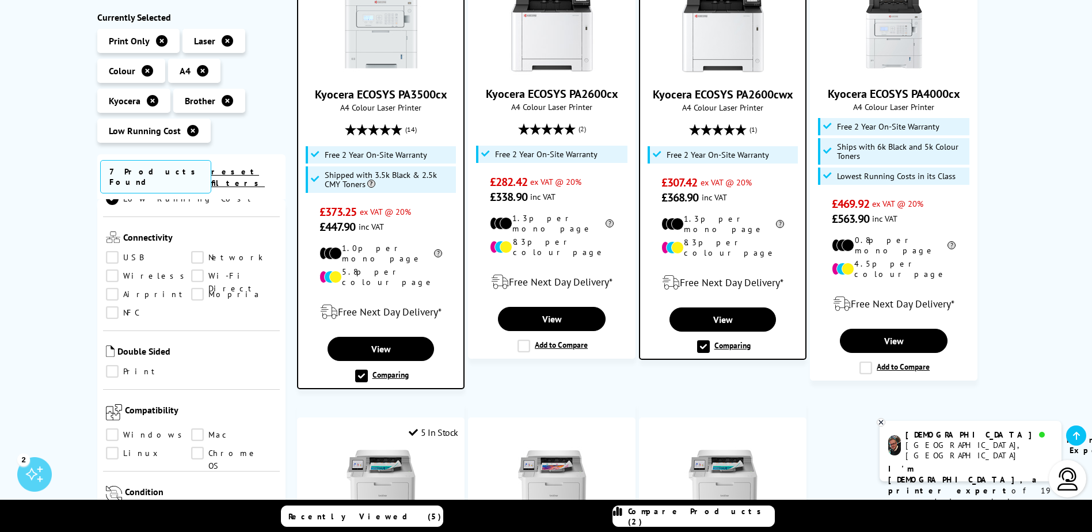
click at [202, 252] on link "Network" at bounding box center [234, 258] width 86 height 13
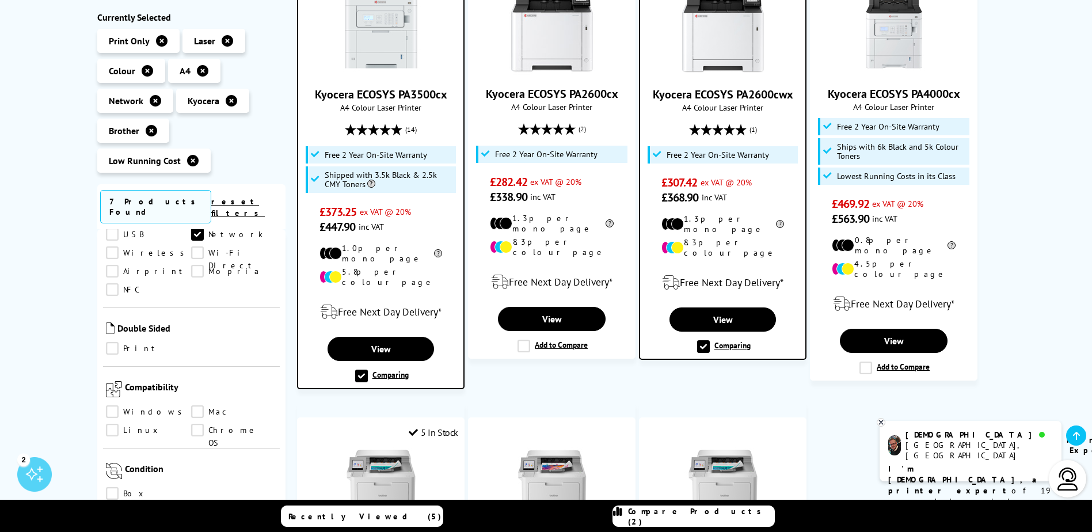
scroll to position [576, 0]
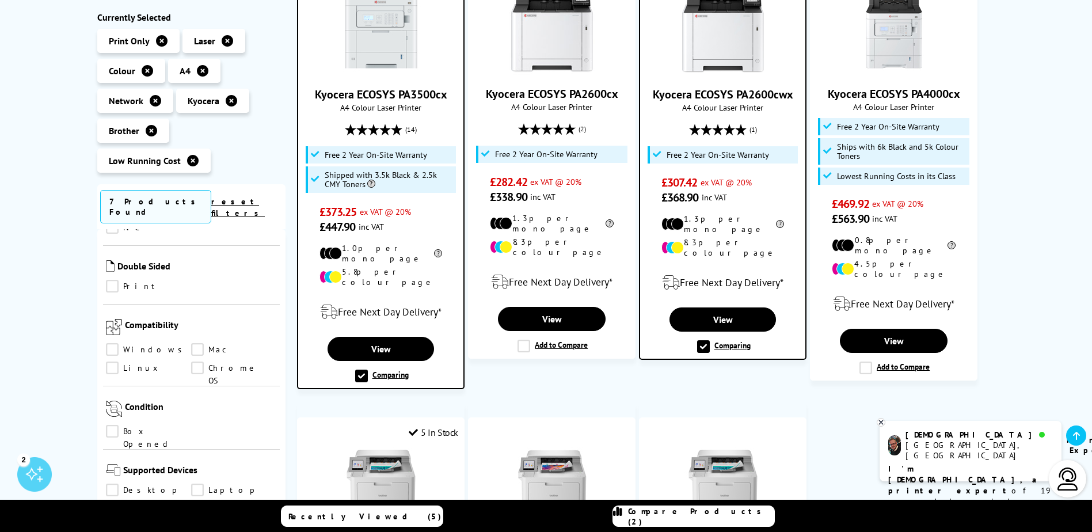
click at [112, 280] on link "Print" at bounding box center [149, 286] width 86 height 13
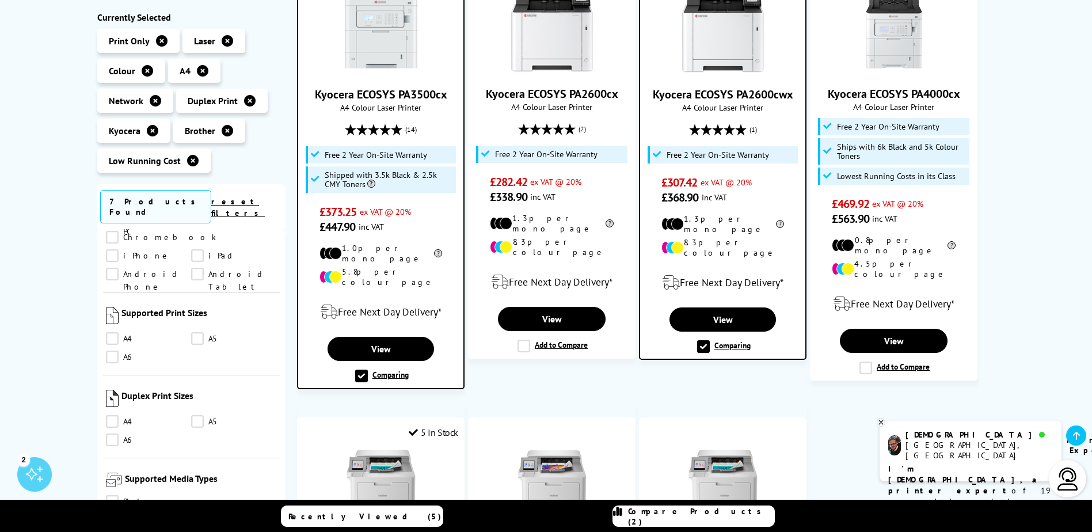
scroll to position [863, 0]
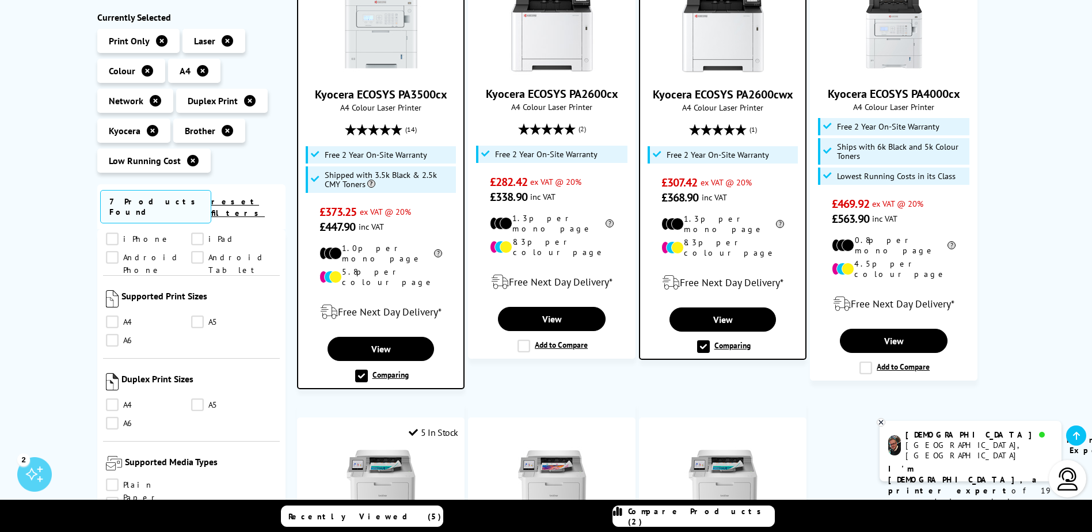
click at [115, 316] on link "A4" at bounding box center [149, 322] width 86 height 13
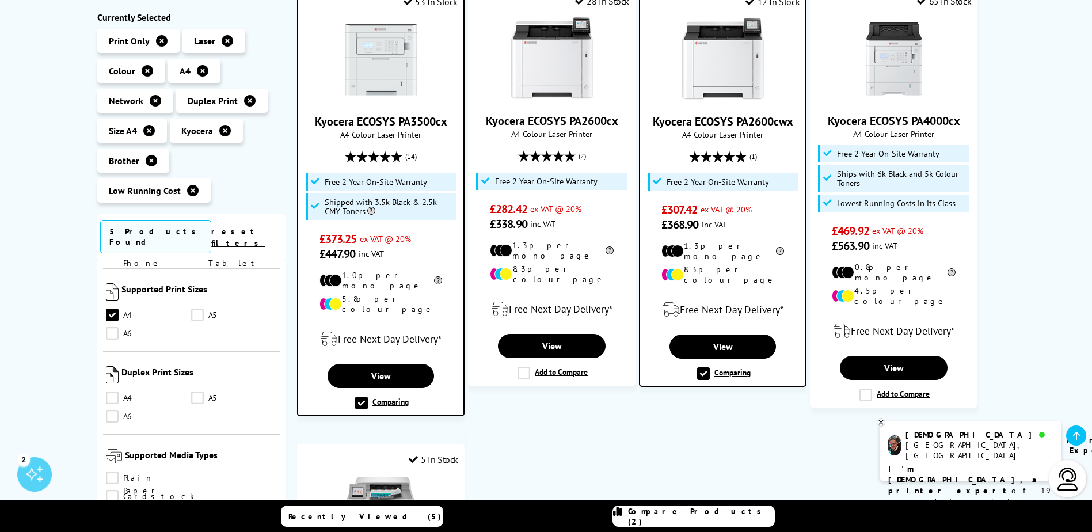
scroll to position [978, 0]
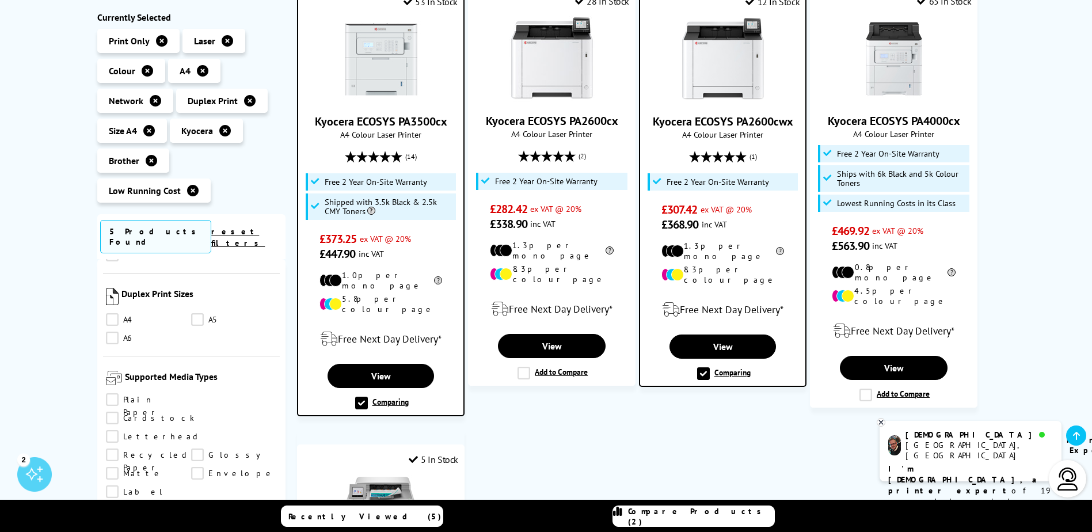
click at [113, 314] on link "A4" at bounding box center [149, 320] width 86 height 13
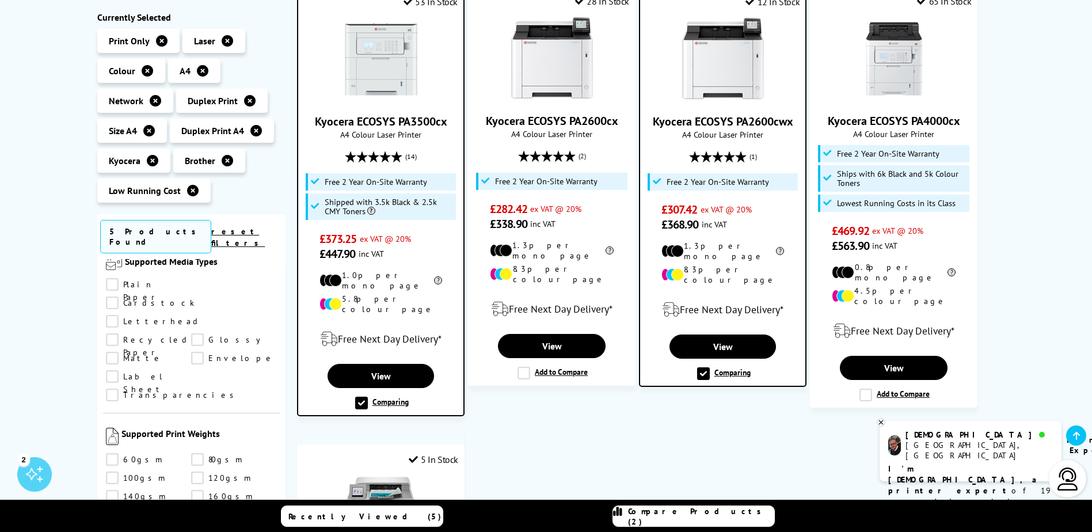
scroll to position [1036, 0]
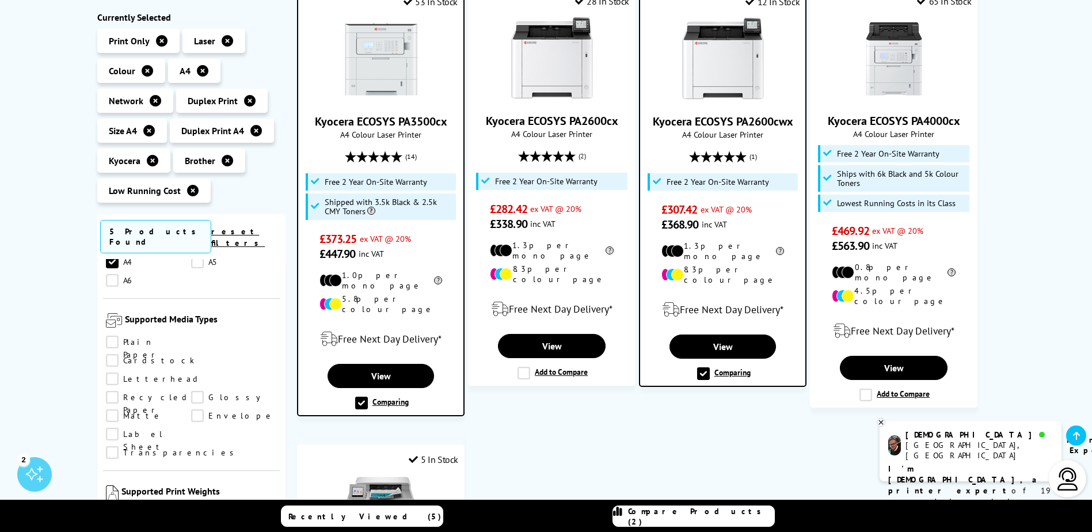
click at [121, 336] on link "Plain Paper" at bounding box center [149, 342] width 86 height 13
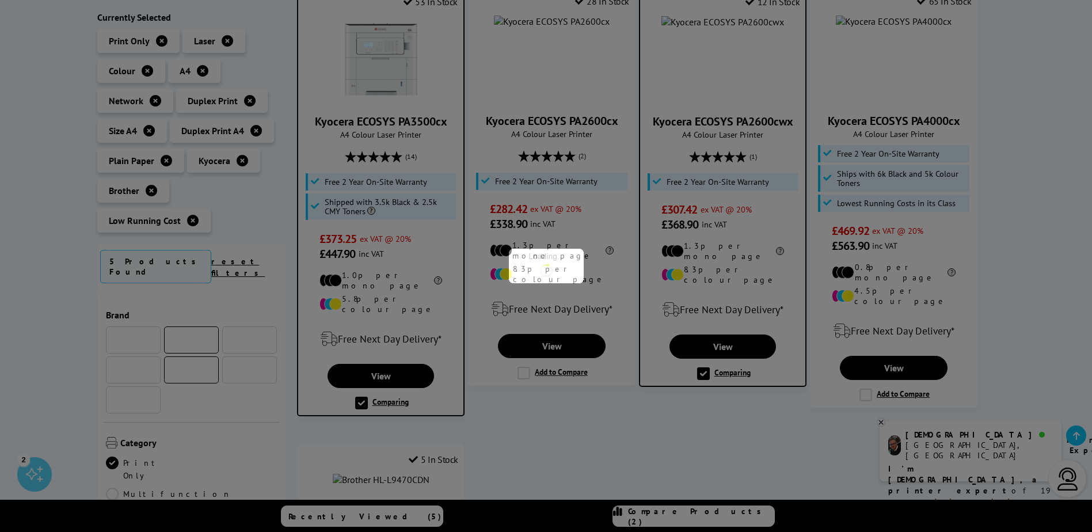
scroll to position [1036, 0]
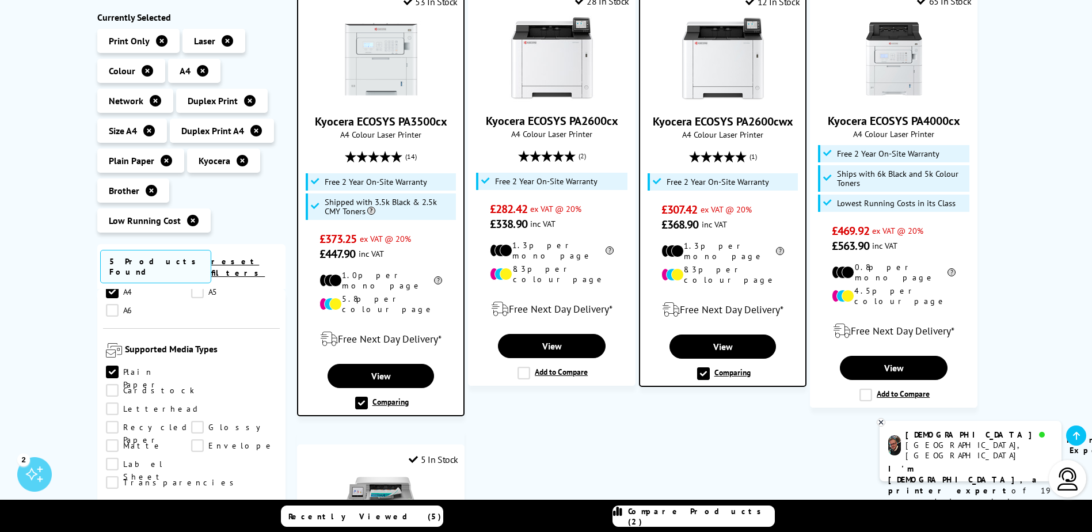
click at [117, 403] on link "Letterhead" at bounding box center [154, 409] width 96 height 13
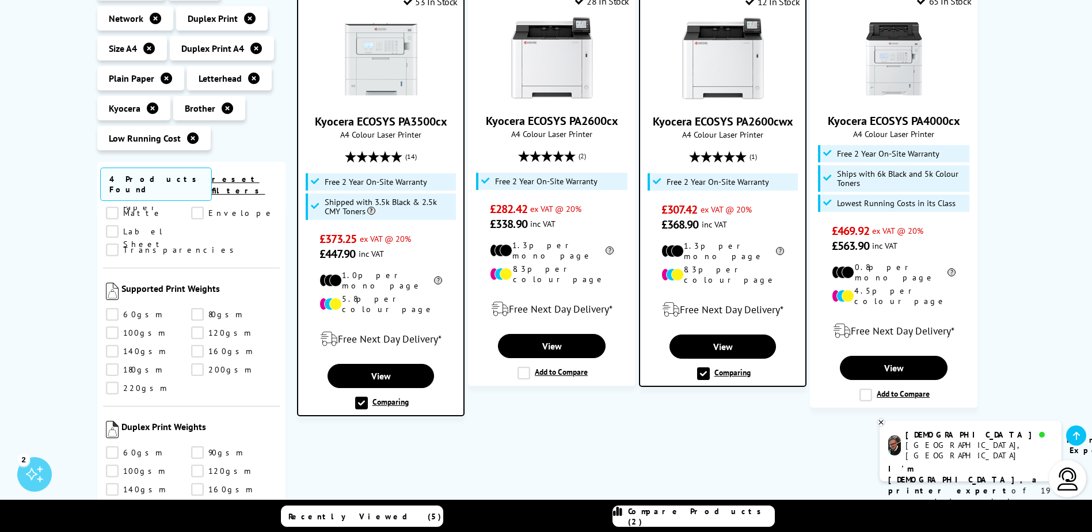
scroll to position [1094, 0]
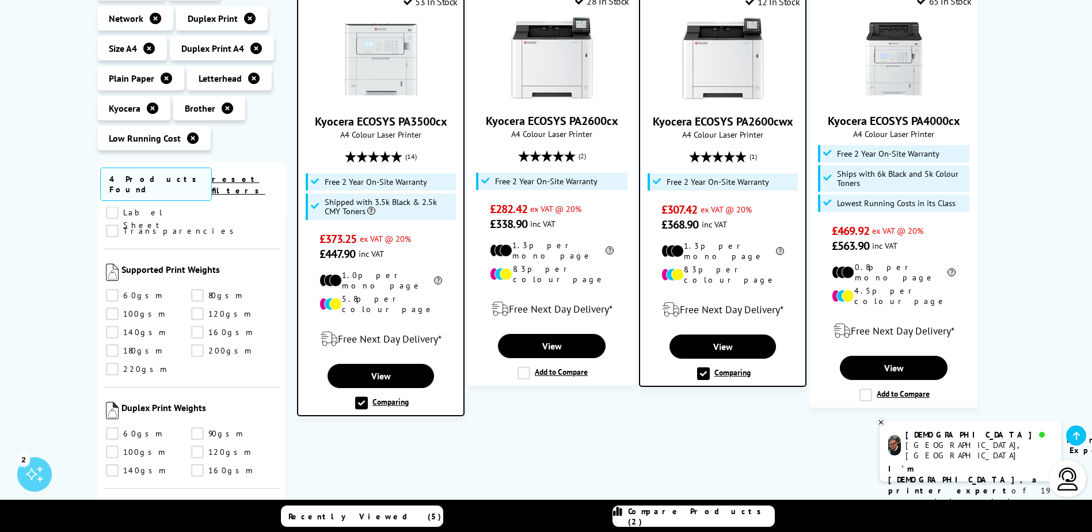
click at [192, 307] on link "120gsm" at bounding box center [234, 313] width 86 height 13
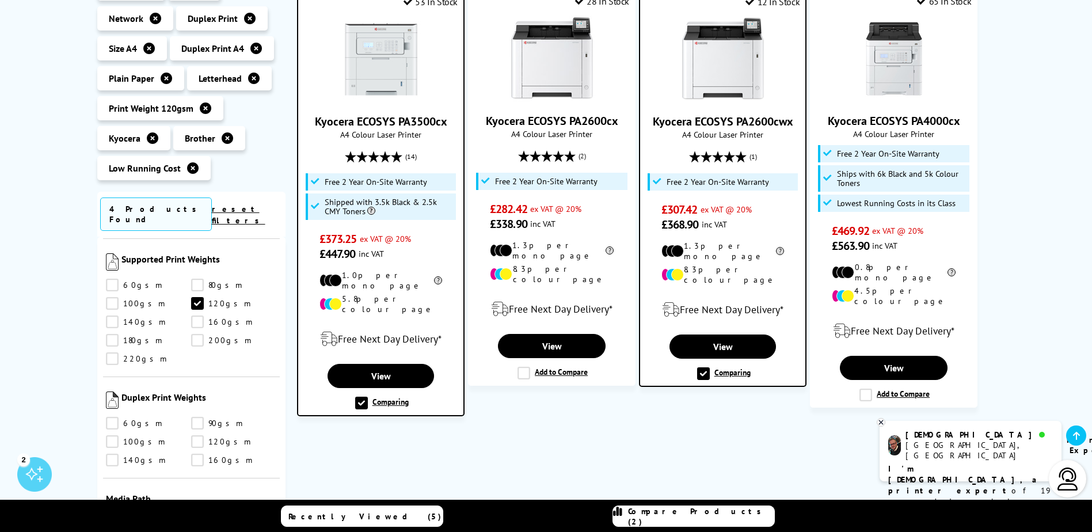
scroll to position [1151, 0]
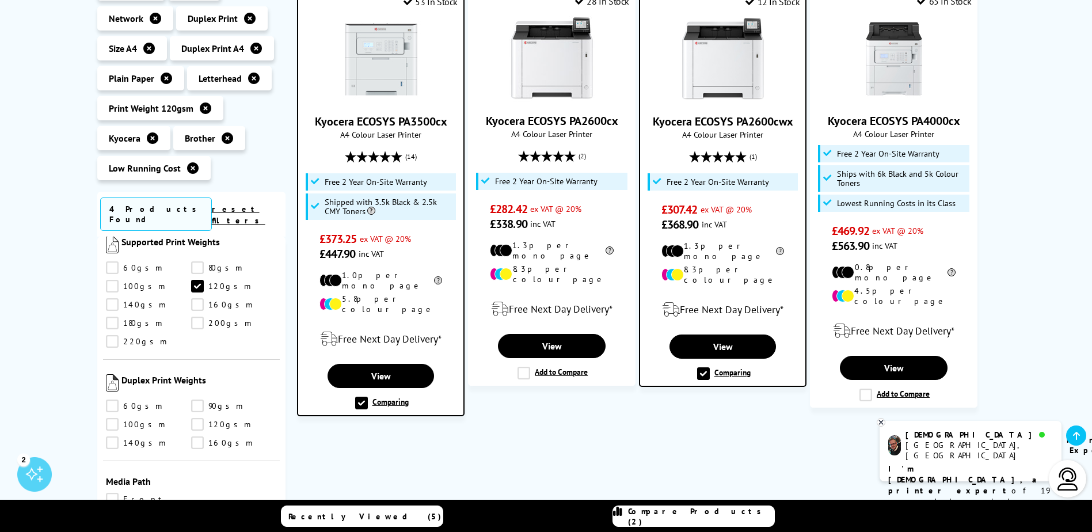
click at [198, 418] on link "120gsm" at bounding box center [234, 424] width 86 height 13
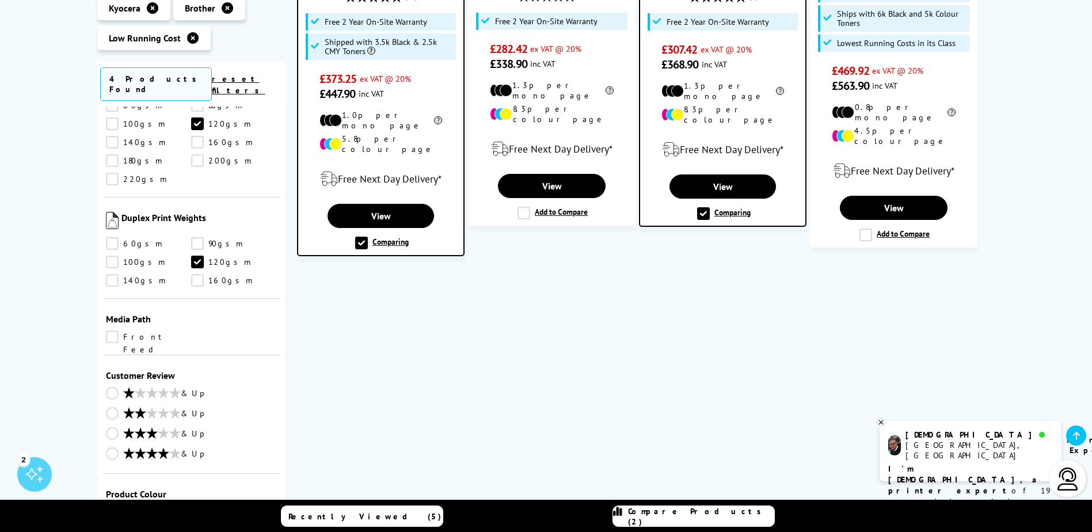
scroll to position [460, 0]
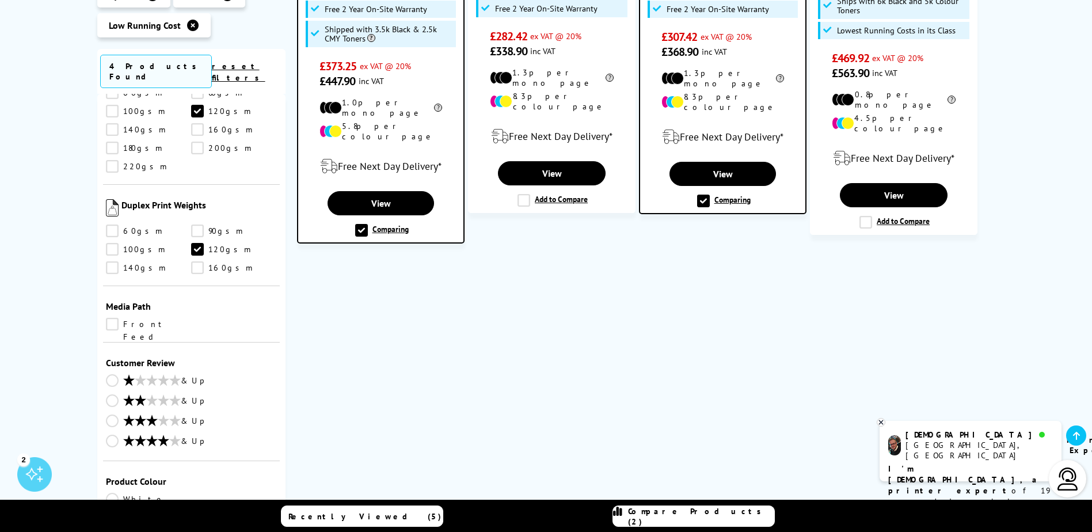
click at [113, 318] on link "Front Feed" at bounding box center [149, 324] width 86 height 13
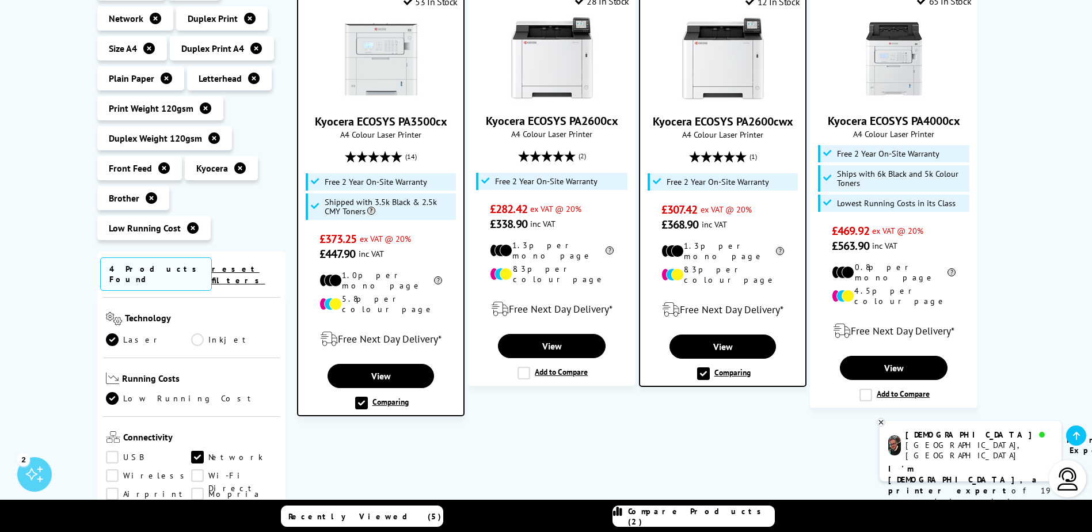
scroll to position [302, 0]
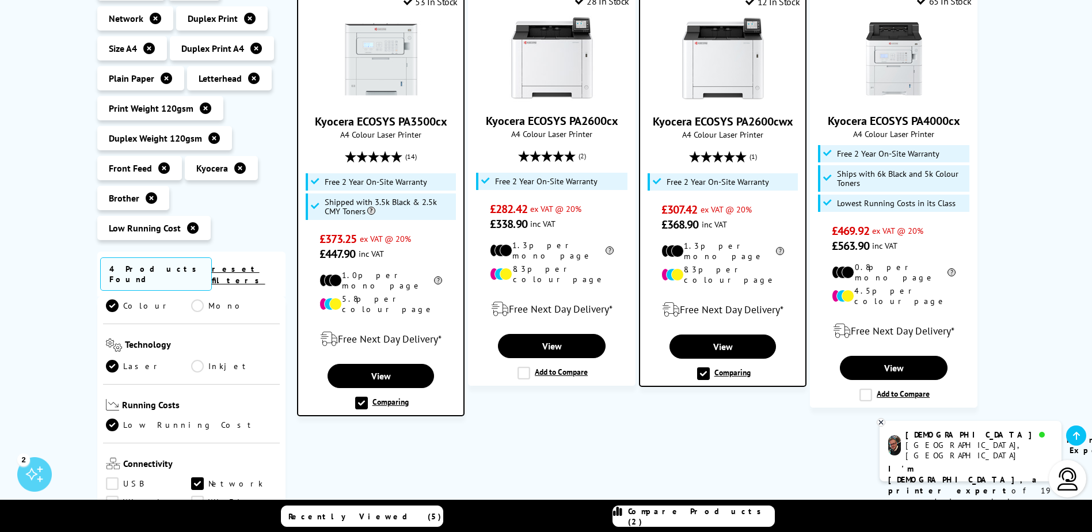
click at [114, 418] on link "Low Running Cost" at bounding box center [192, 424] width 172 height 13
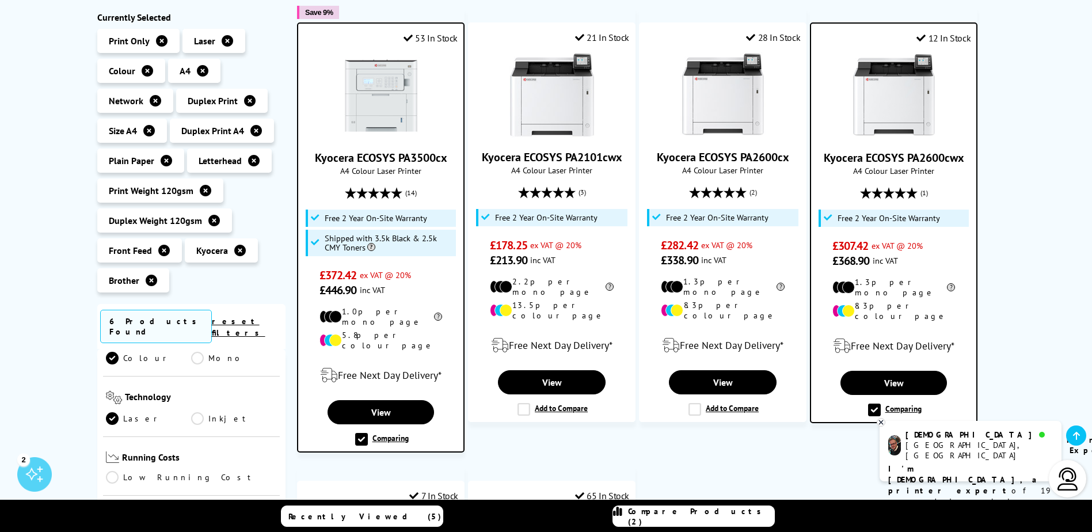
scroll to position [115, 0]
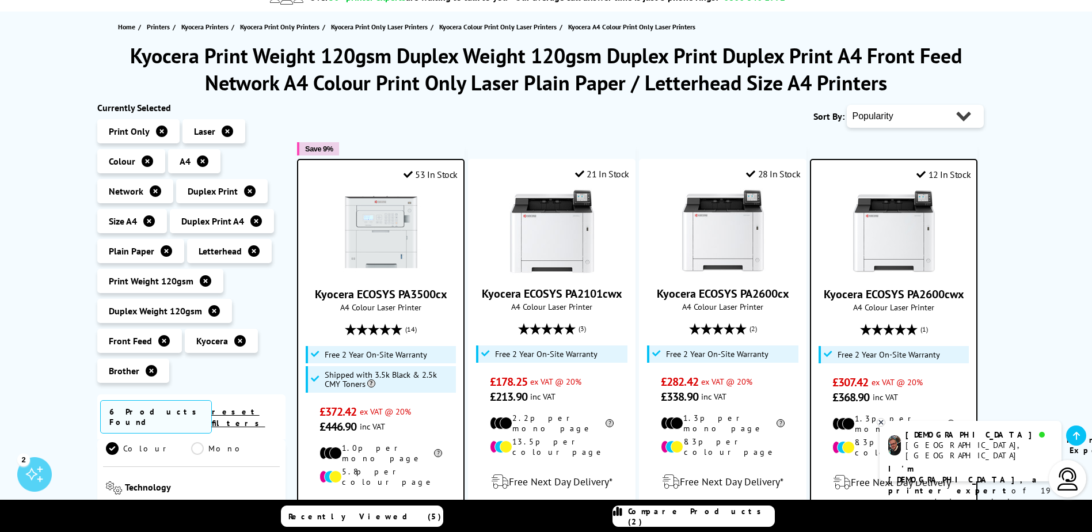
click at [151, 374] on icon at bounding box center [152, 371] width 12 height 12
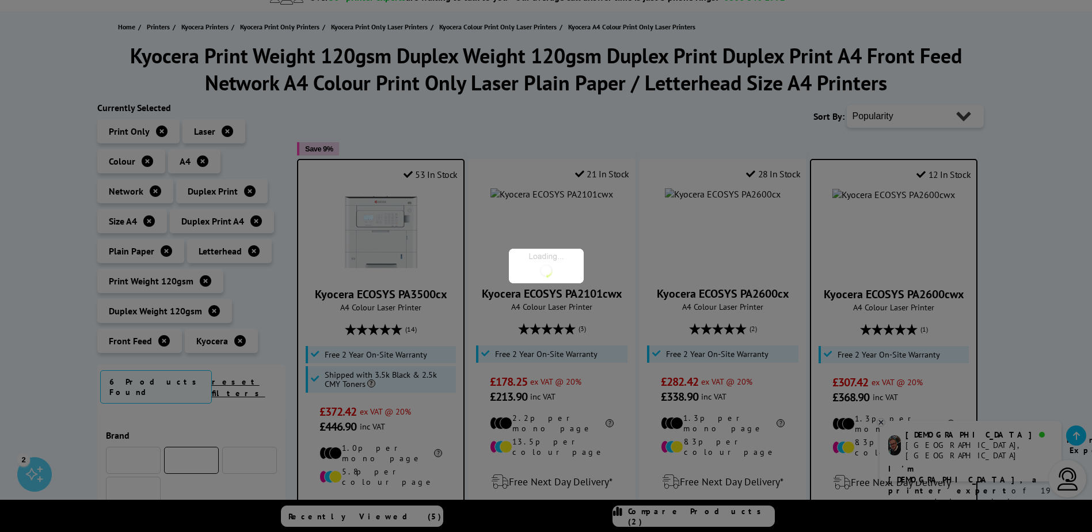
scroll to position [302, 0]
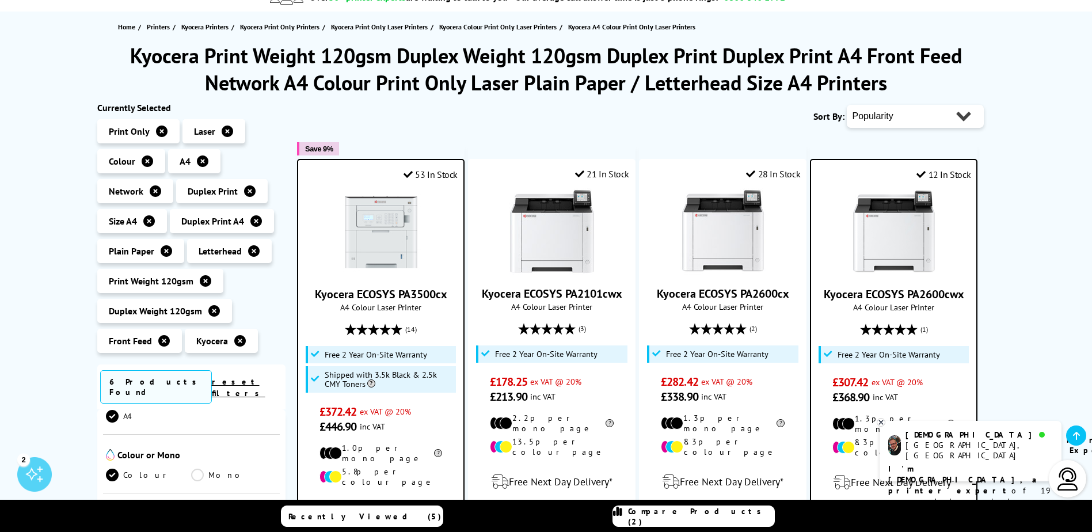
click at [235, 338] on icon at bounding box center [240, 341] width 12 height 12
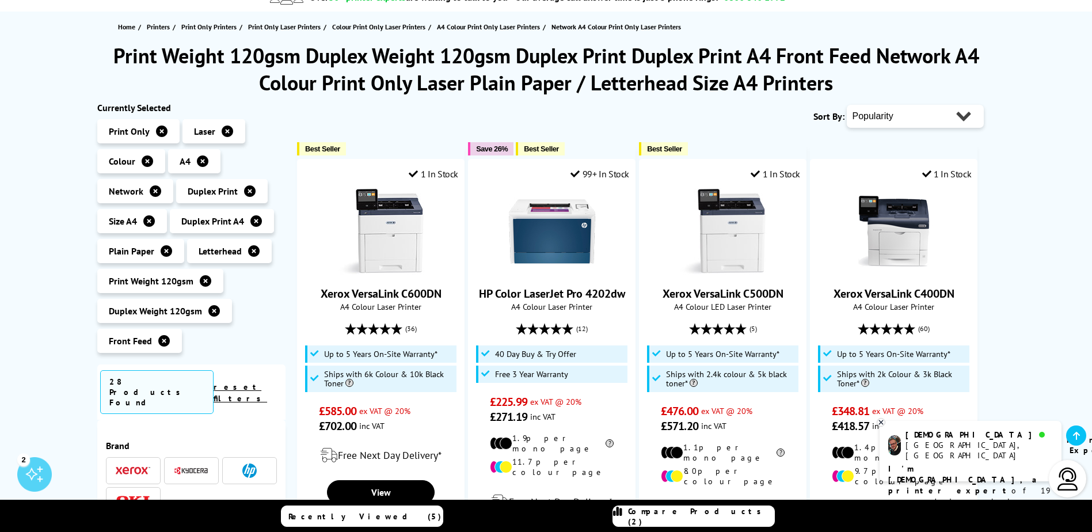
scroll to position [302, 0]
click at [959, 121] on select "Popularity Rating Price - Low to High Price - High to Low Running Costs - Low t…" at bounding box center [915, 116] width 137 height 23
select select "Price Descending"
click at [847, 105] on select "Popularity Rating Price - Low to High Price - High to Low Running Costs - Low t…" at bounding box center [915, 116] width 137 height 23
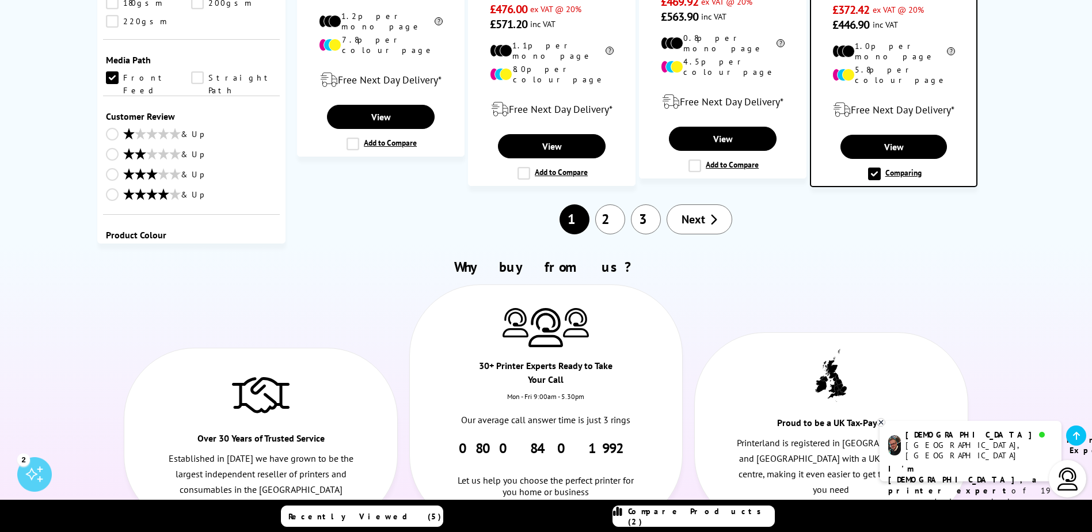
scroll to position [1302, 0]
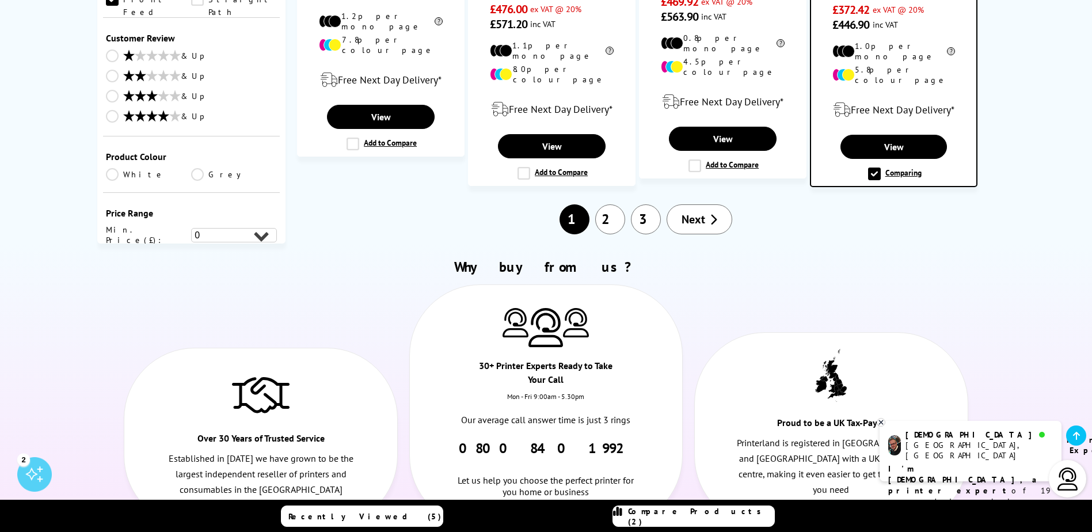
click at [242, 249] on select "0 100 200 300 400 500 600 700 800 900 1000 2000 3000 4000 5000 6000 8000 10000 …" at bounding box center [234, 256] width 86 height 14
select select "600"
click at [191, 249] on select "0 100 200 300 400 500 600 700 800 900 1000 2000 3000 4000 5000 6000 8000 10000 …" at bounding box center [234, 256] width 86 height 14
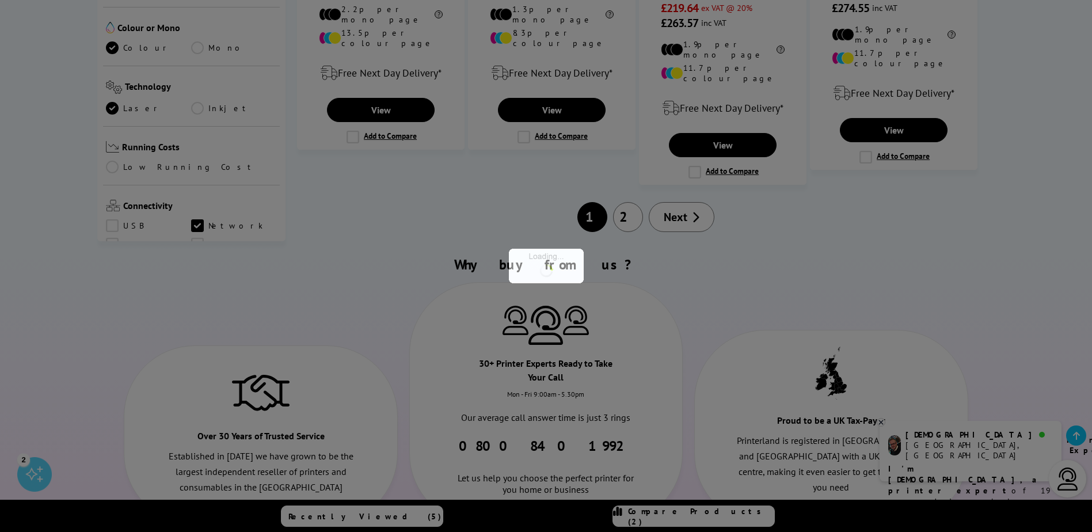
scroll to position [1247, 0]
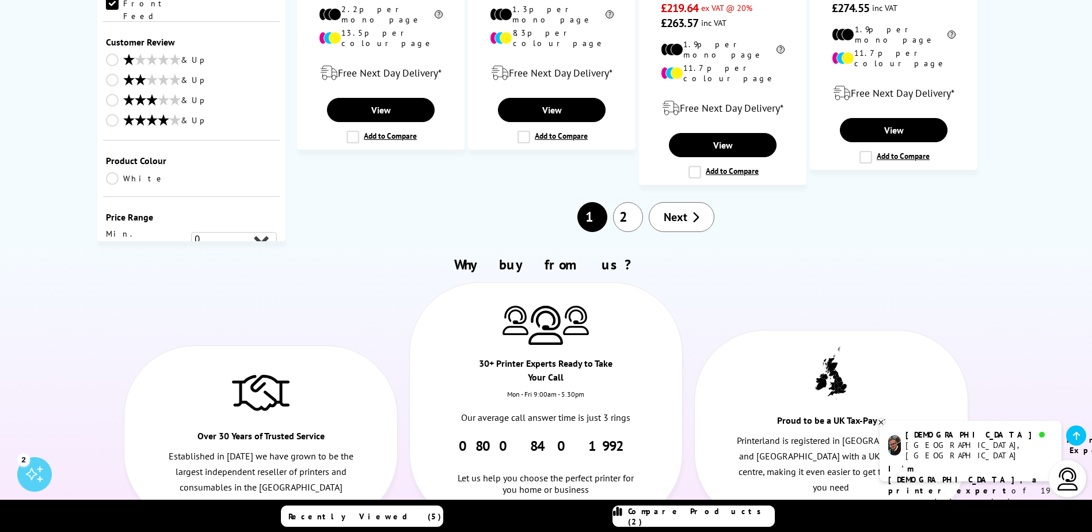
click at [231, 232] on select "0 100 200 300 400 500 600 700 800 900 1000 2000 3000 4000 5000 6000 8000 10000 …" at bounding box center [234, 239] width 86 height 14
select select "300"
click at [191, 232] on select "0 100 200 300 400 500 600 700 800 900 1000 2000 3000 4000 5000 6000 8000 10000 …" at bounding box center [234, 239] width 86 height 14
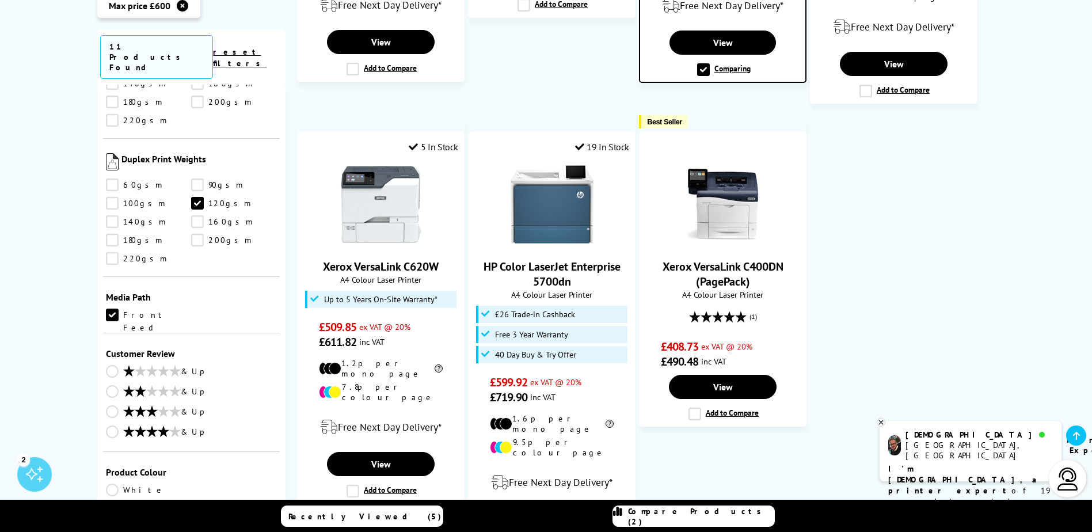
scroll to position [1209, 0]
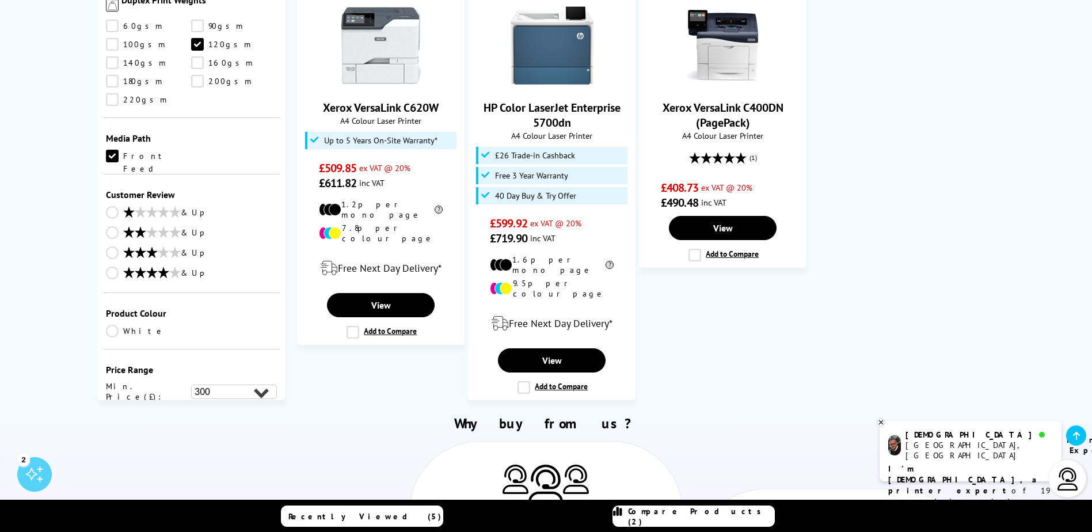
click at [249, 405] on select "0 100 200 300 400 500 600 700 800 900 1000 2000 3000 4000 5000 6000 8000 10000 …" at bounding box center [234, 412] width 86 height 14
select select "500"
click at [191, 405] on select "0 100 200 300 400 500 600 700 800 900 1000 2000 3000 4000 5000 6000 8000 10000 …" at bounding box center [234, 412] width 86 height 14
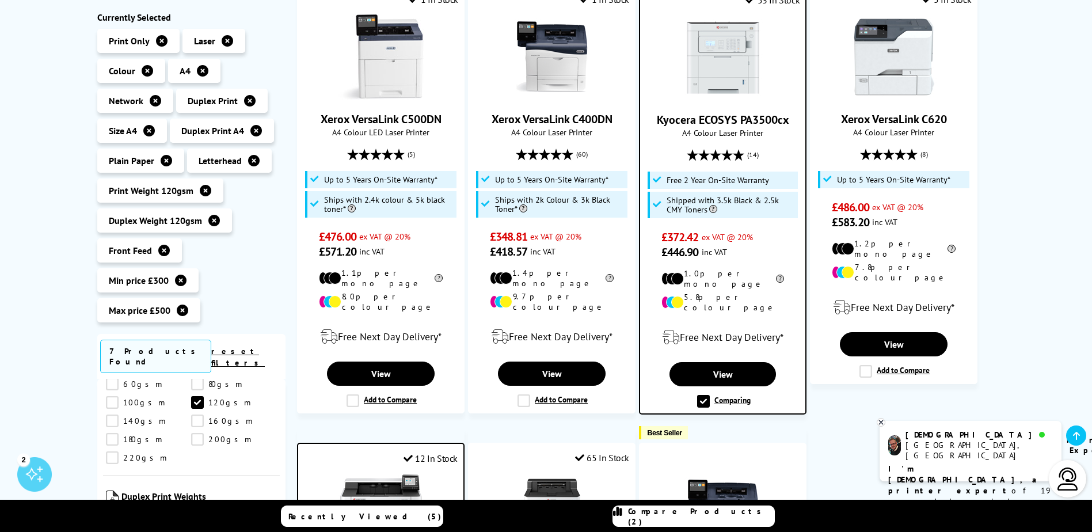
scroll to position [345, 0]
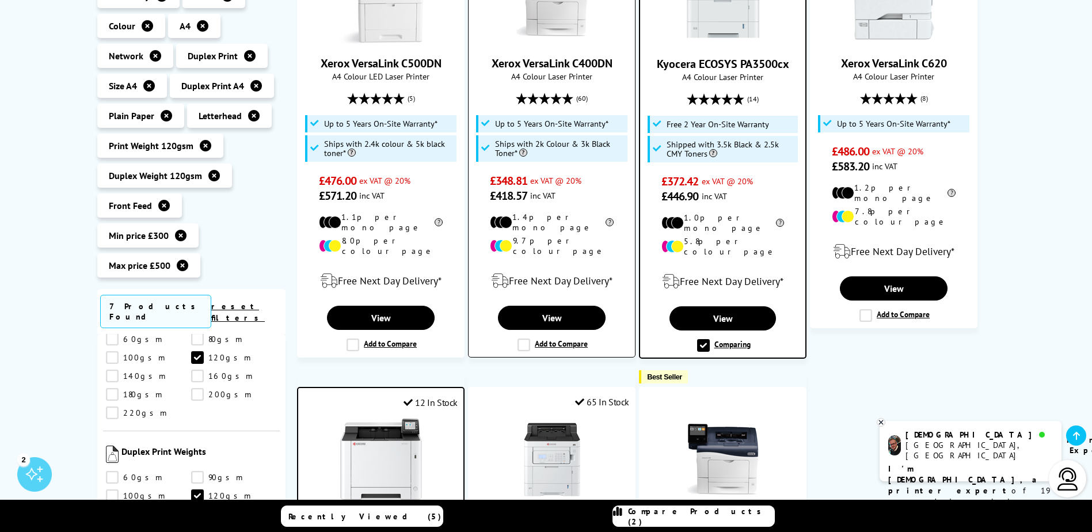
click at [524, 338] on label "Add to Compare" at bounding box center [552, 344] width 70 height 13
click at [0, 0] on input "Add to Compare" at bounding box center [0, 0] width 0 height 0
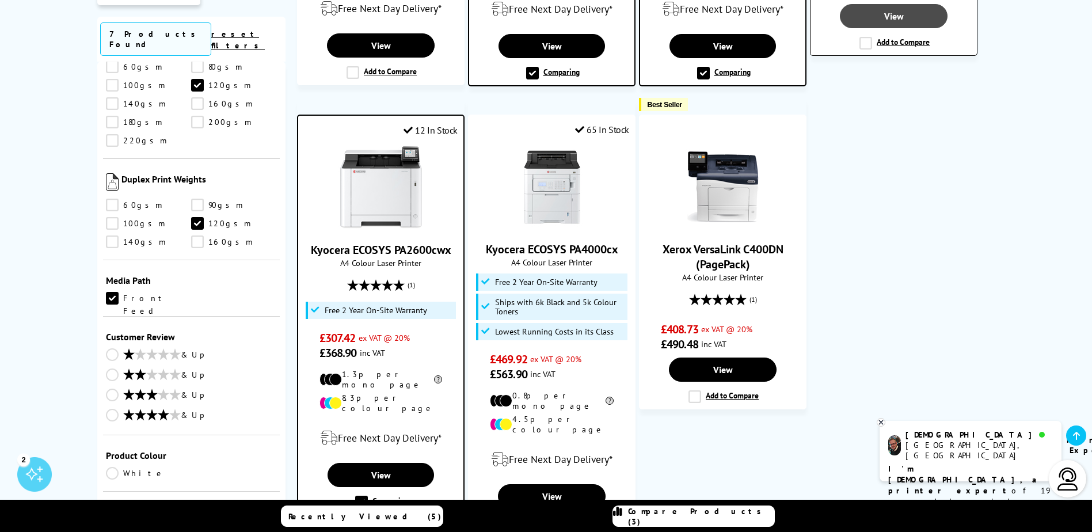
scroll to position [633, 0]
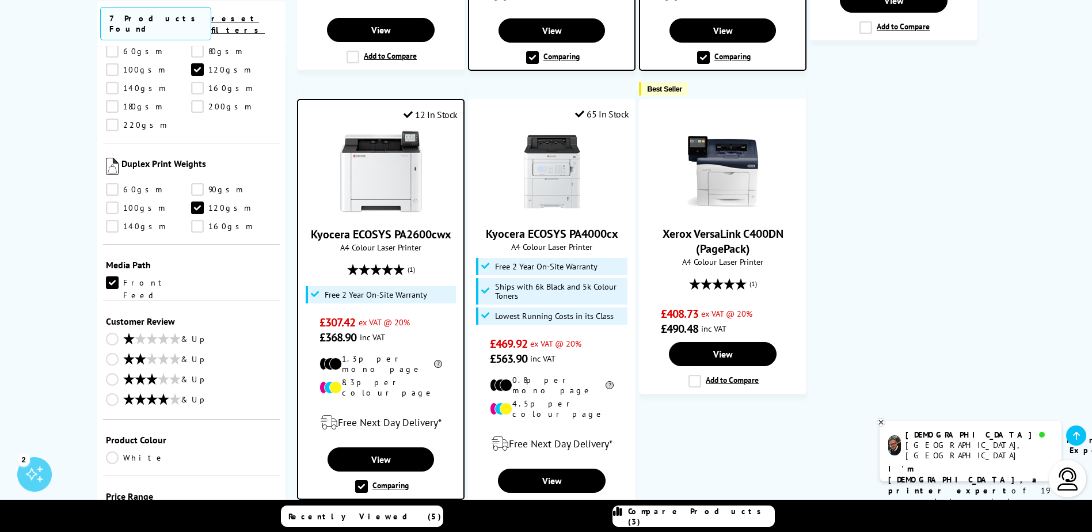
click at [361, 480] on label "Comparing" at bounding box center [382, 486] width 54 height 13
click at [0, 0] on input "Comparing" at bounding box center [0, 0] width 0 height 0
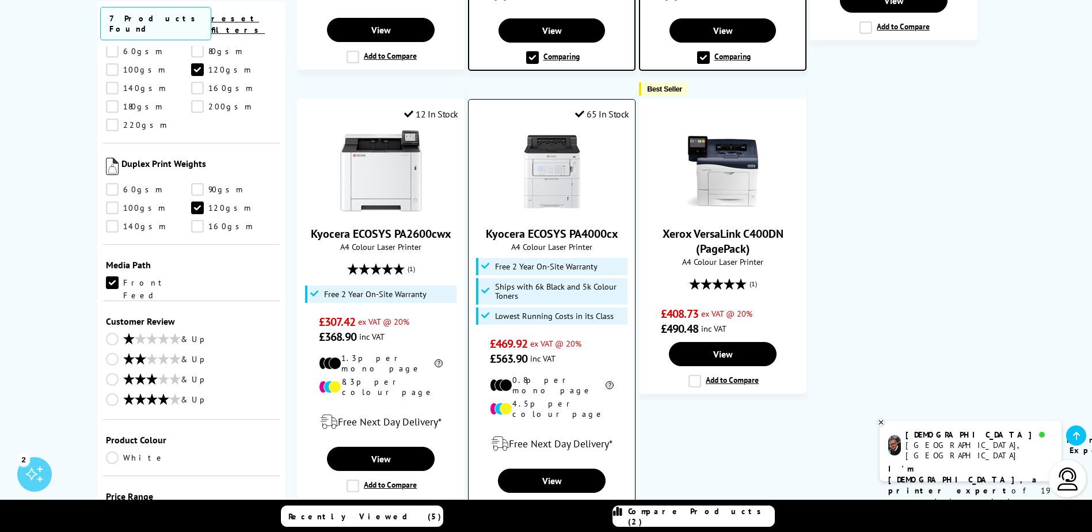
click at [607, 311] on span "Lowest Running Costs in its Class" at bounding box center [554, 315] width 119 height 9
click at [528, 501] on label "Add to Compare" at bounding box center [552, 507] width 70 height 13
click at [0, 0] on input "Add to Compare" at bounding box center [0, 0] width 0 height 0
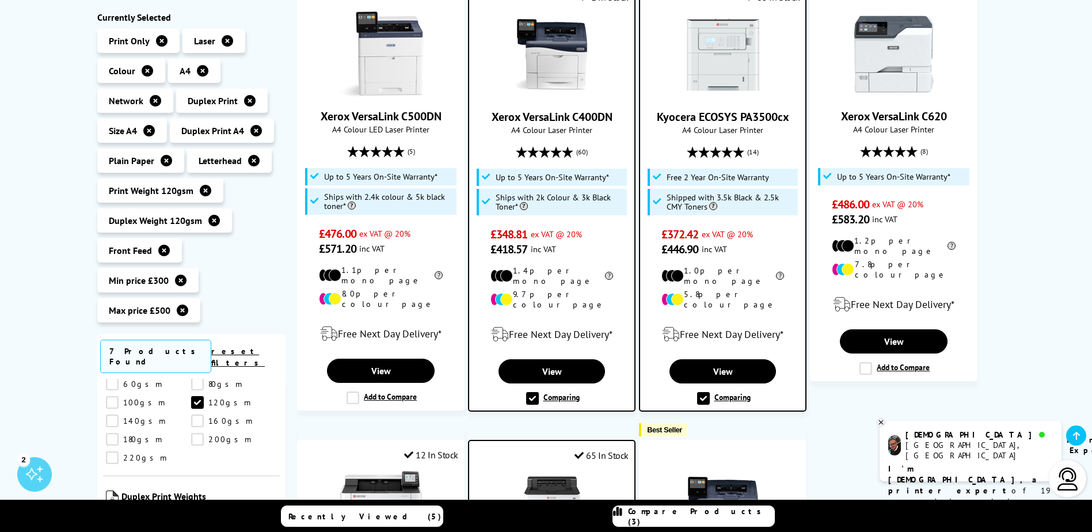
scroll to position [288, 0]
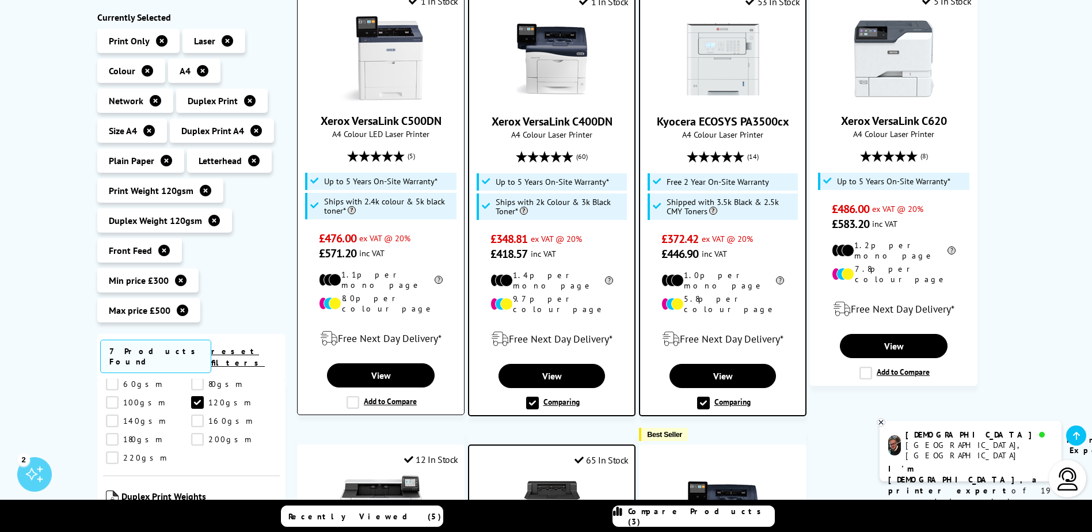
click at [357, 396] on label "Add to Compare" at bounding box center [381, 402] width 70 height 13
click at [0, 0] on input "Add to Compare" at bounding box center [0, 0] width 0 height 0
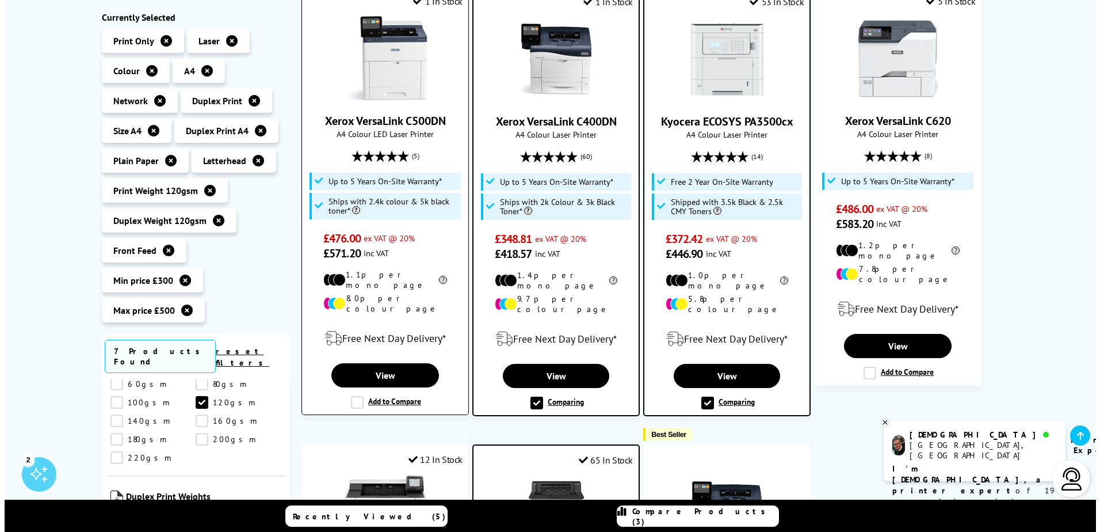
scroll to position [288, 0]
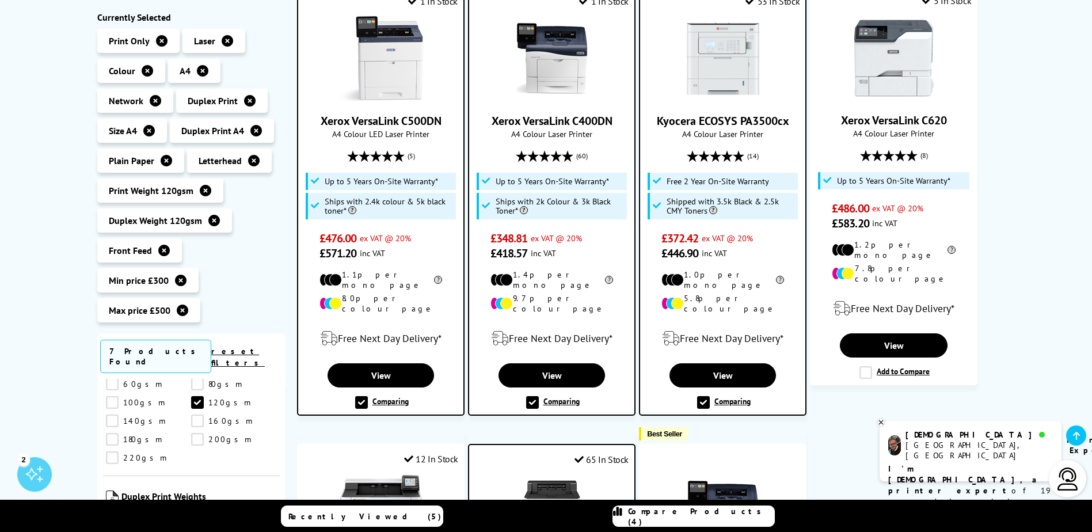
click at [719, 516] on span "Compare Products (4)" at bounding box center [701, 516] width 146 height 21
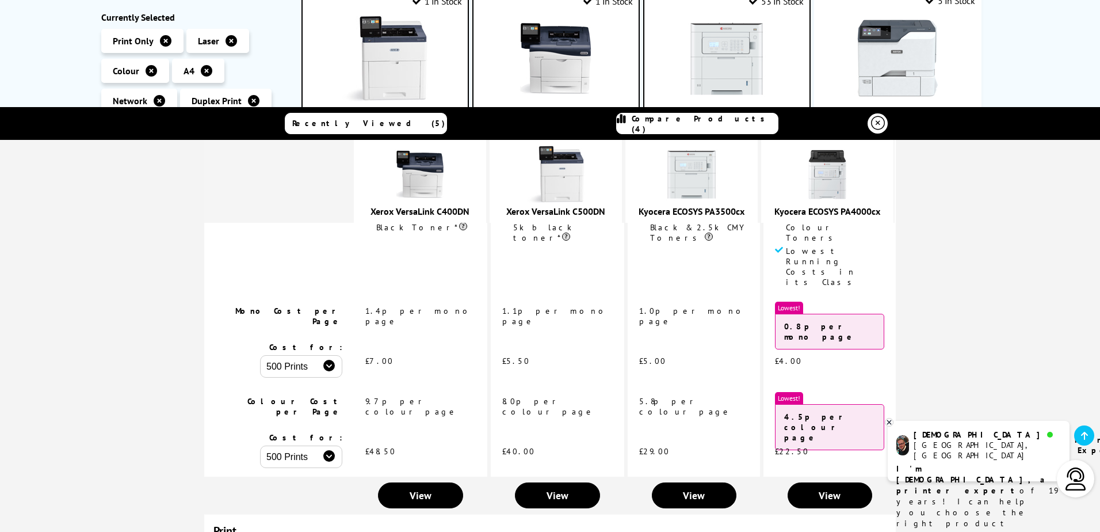
scroll to position [230, 0]
